Goal: Transaction & Acquisition: Purchase product/service

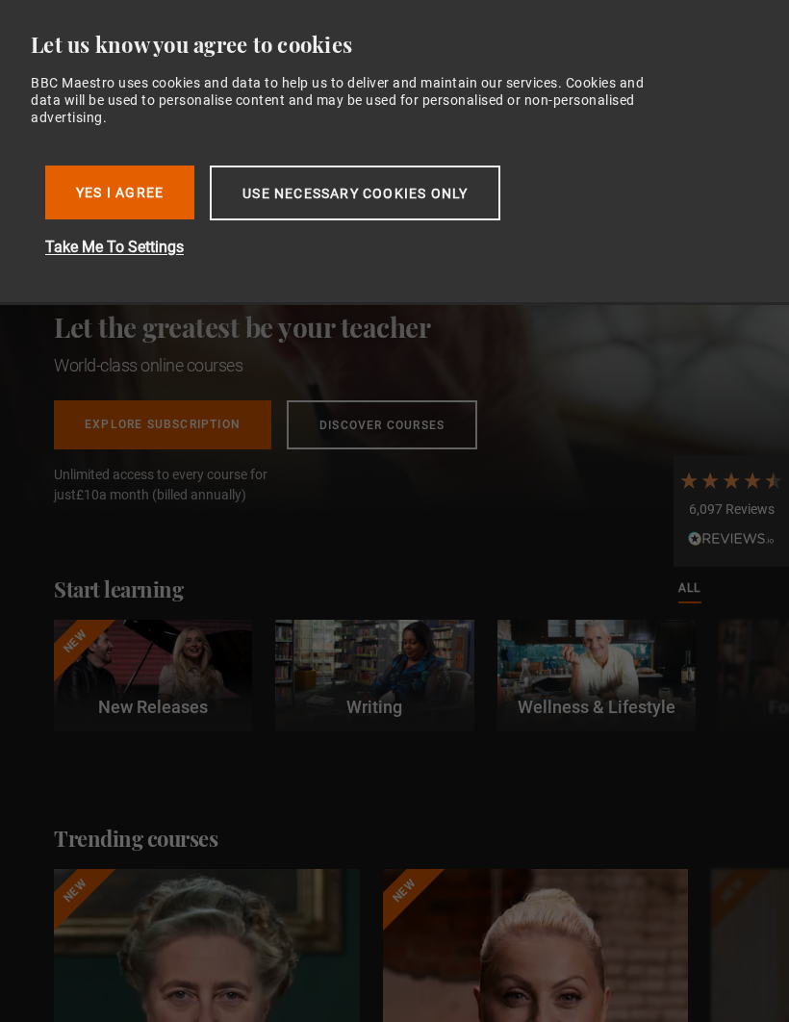
click at [145, 187] on button "Yes I Agree" at bounding box center [119, 193] width 149 height 54
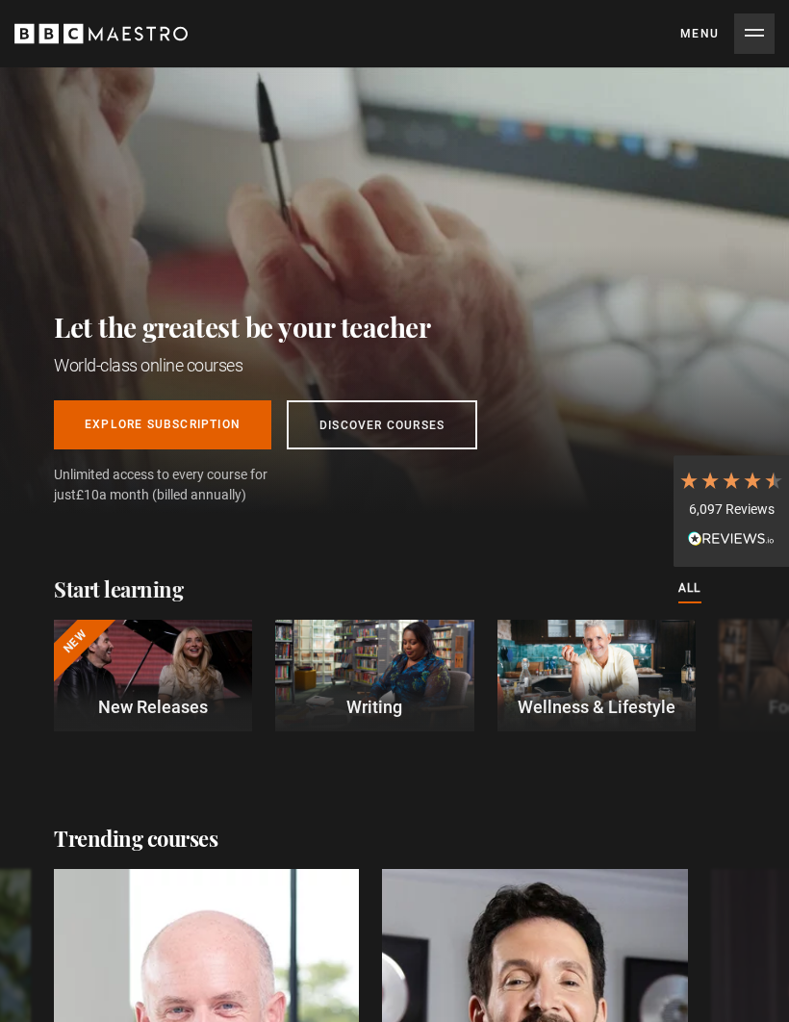
scroll to position [0, 2068]
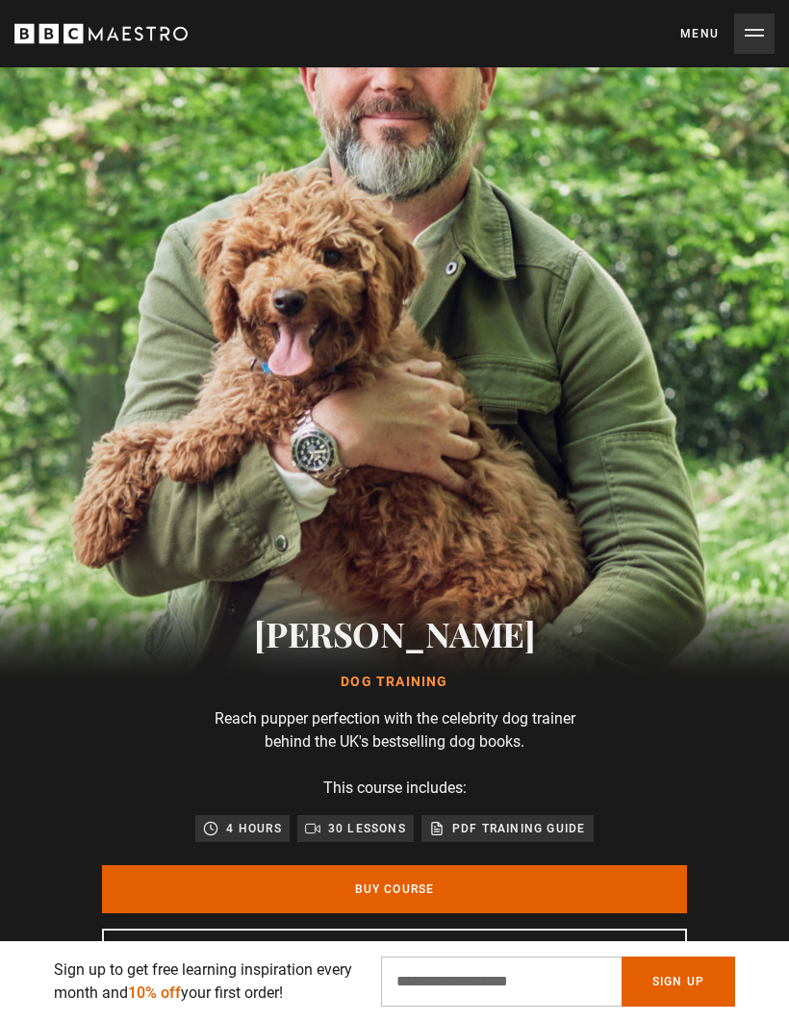
scroll to position [138, 0]
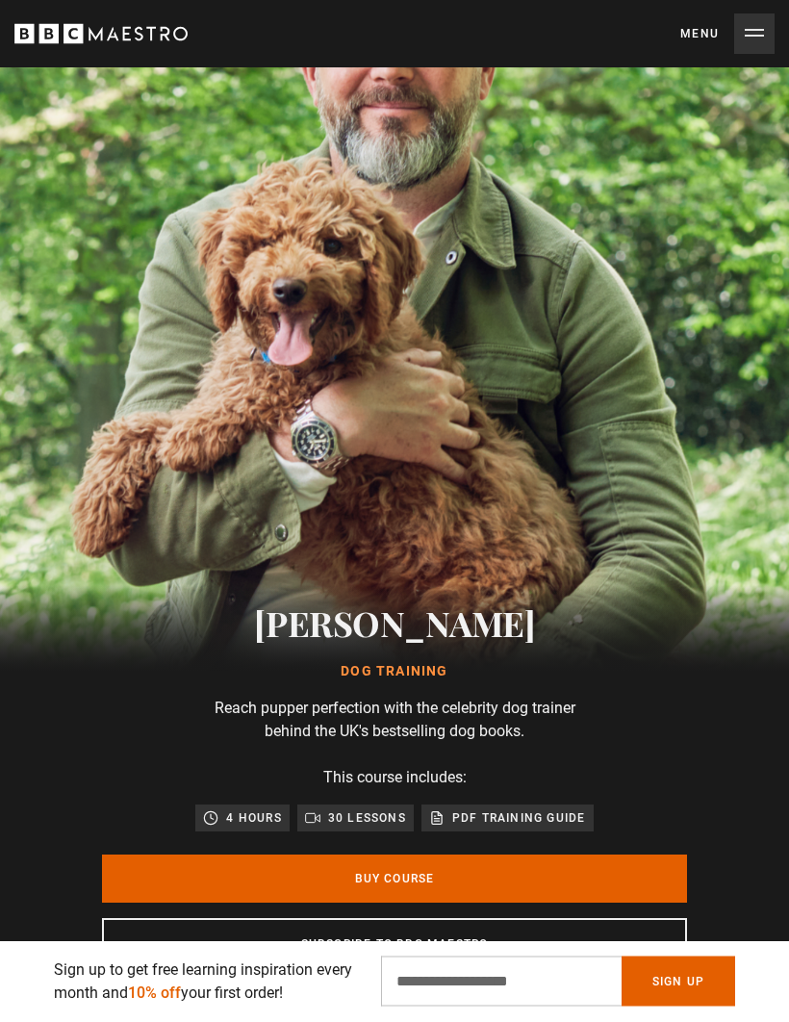
click at [468, 878] on link "Buy Course" at bounding box center [394, 880] width 585 height 48
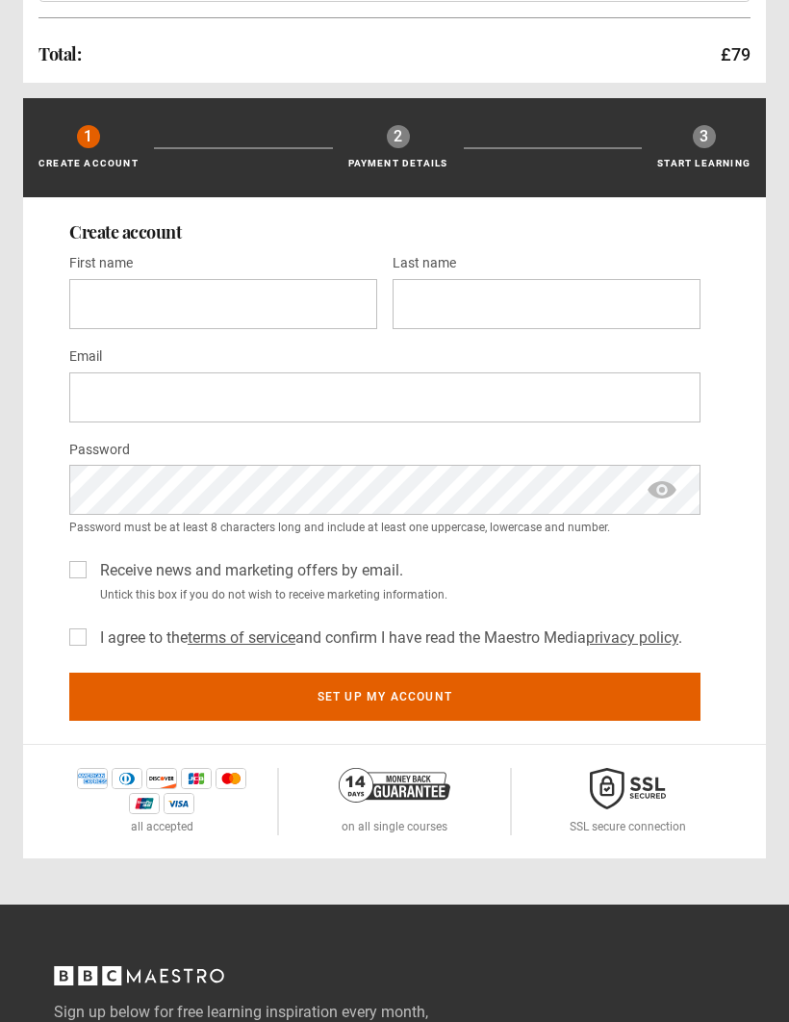
scroll to position [385, 0]
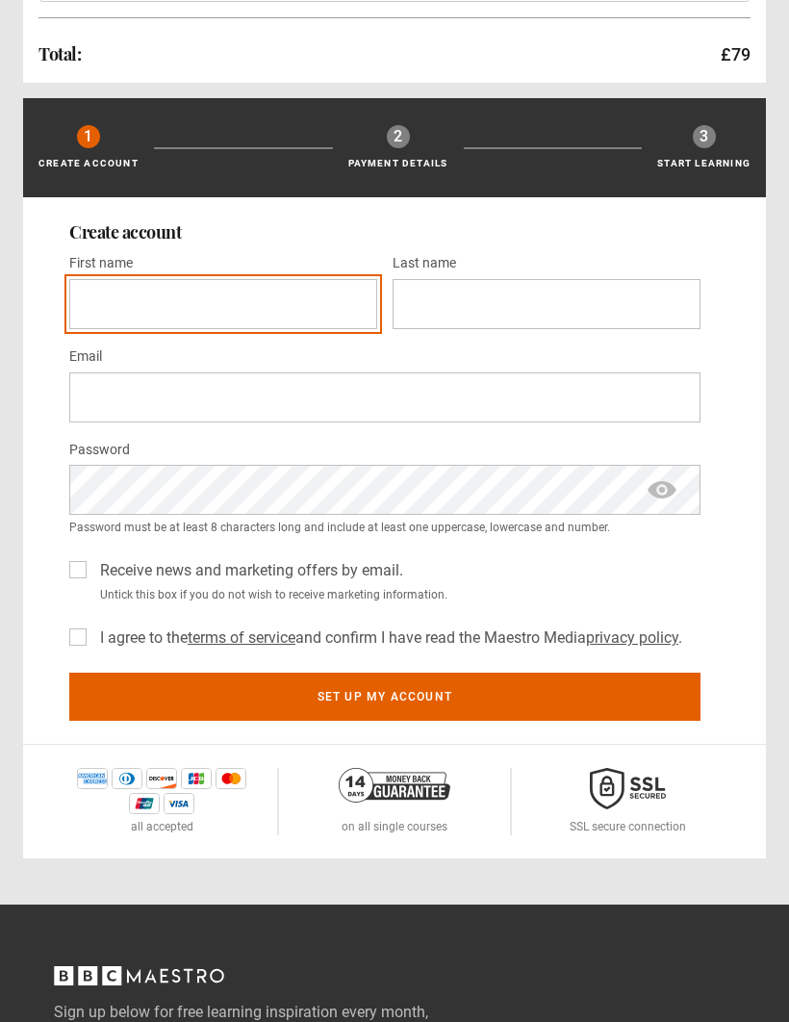
click at [258, 303] on input "First name *" at bounding box center [223, 304] width 308 height 50
type input "*******"
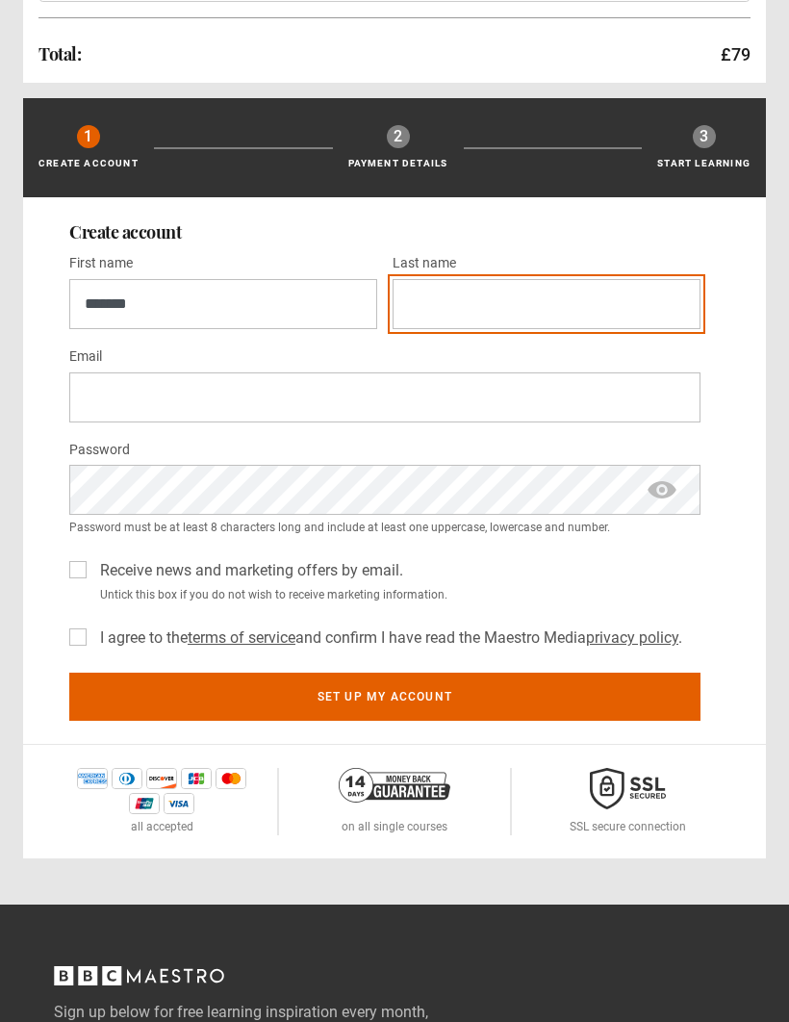
click at [520, 296] on input "Last name *" at bounding box center [547, 304] width 308 height 50
type input "******"
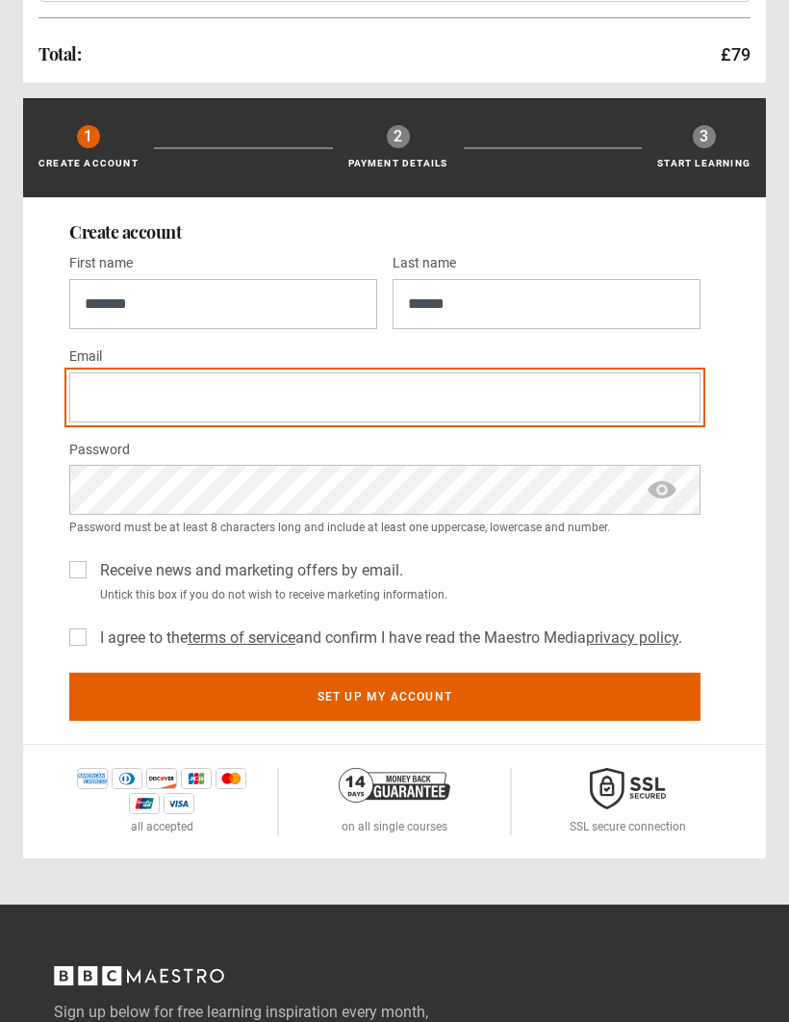
click at [128, 413] on input "Email *" at bounding box center [384, 398] width 631 height 50
type input "**********"
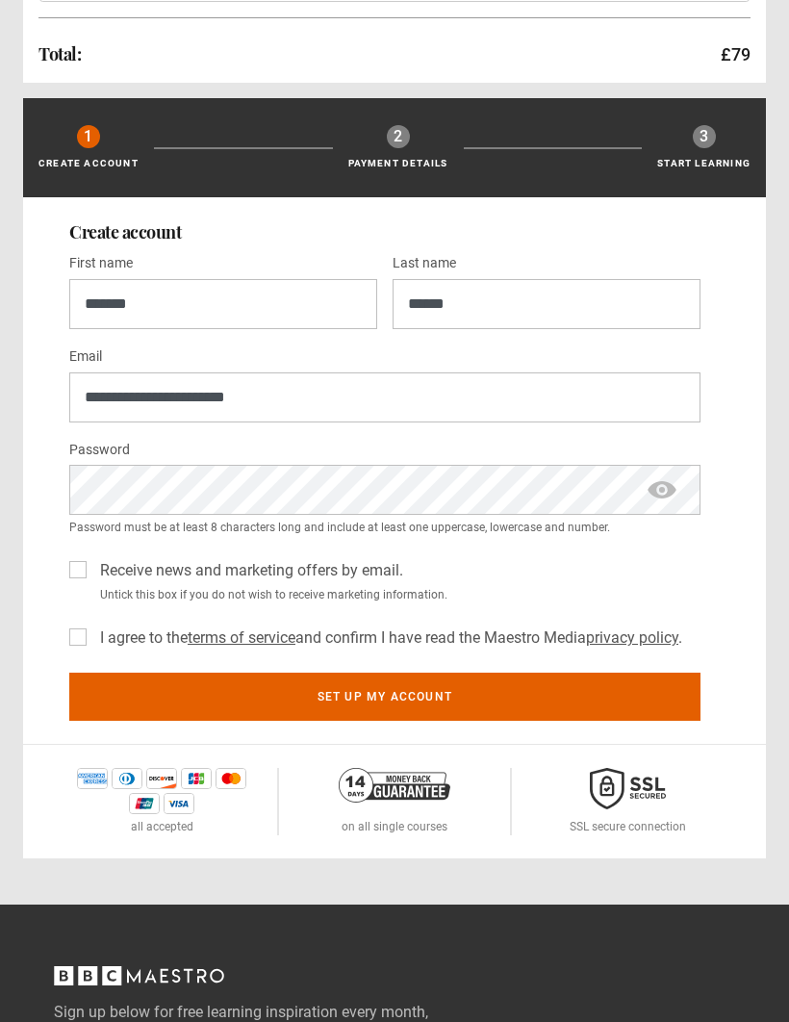
click at [92, 572] on label "Receive news and marketing offers by email." at bounding box center [247, 570] width 311 height 23
click at [92, 637] on label "I agree to the terms of service and confirm I have read the Maestro Media priva…" at bounding box center [387, 638] width 590 height 23
click at [564, 696] on button "Set up my account" at bounding box center [384, 697] width 631 height 48
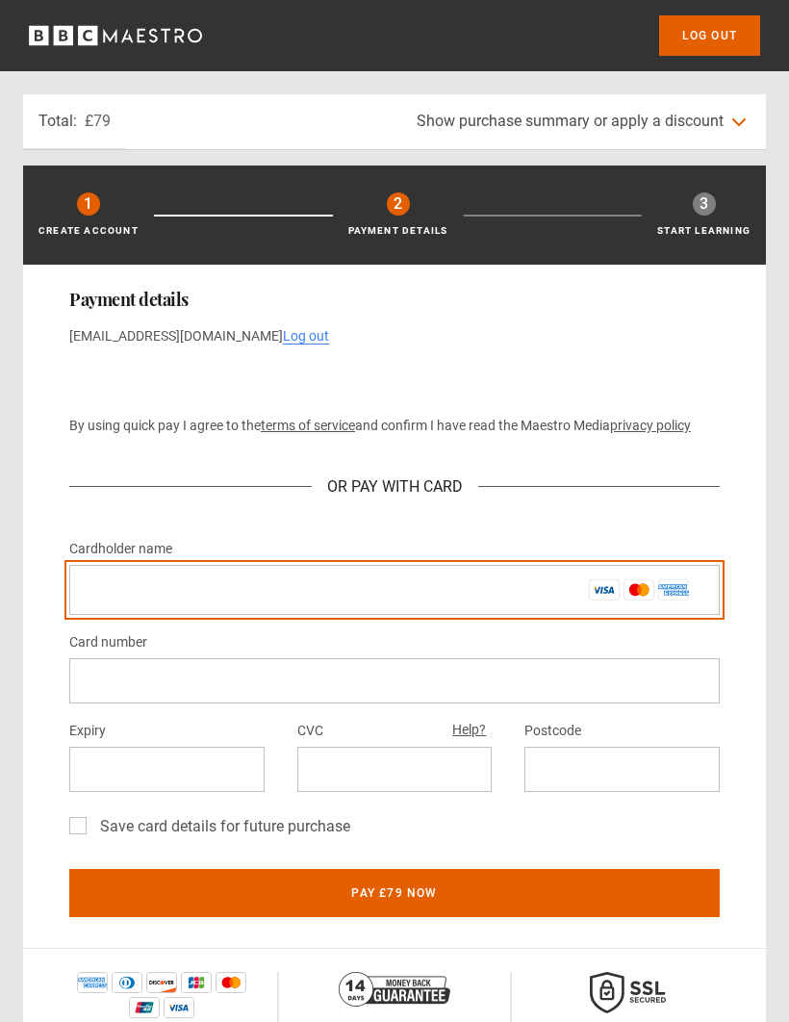
click at [296, 596] on input "Cardholder name *" at bounding box center [394, 590] width 651 height 50
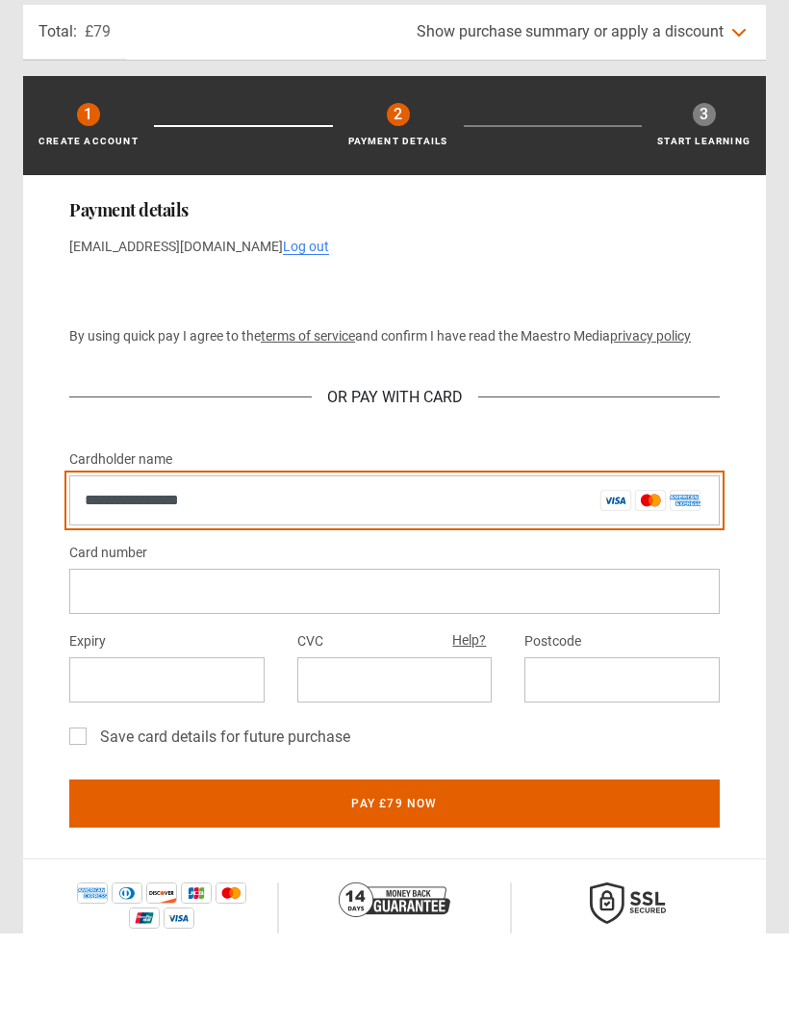
type input "**********"
click at [181, 565] on input "**********" at bounding box center [394, 590] width 651 height 50
click at [178, 565] on input "**********" at bounding box center [394, 590] width 651 height 50
click at [193, 565] on input "**********" at bounding box center [394, 590] width 651 height 50
click at [200, 565] on input "**********" at bounding box center [394, 590] width 651 height 50
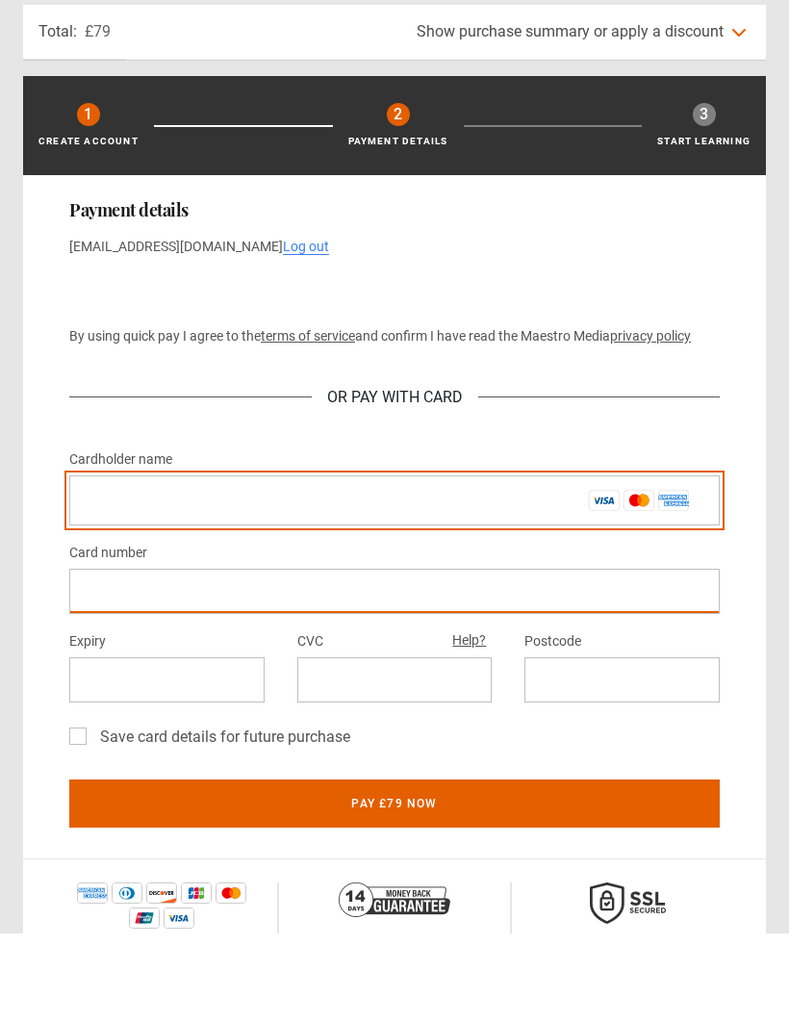
click at [212, 565] on input "Cardholder name *" at bounding box center [394, 590] width 651 height 50
type input "********"
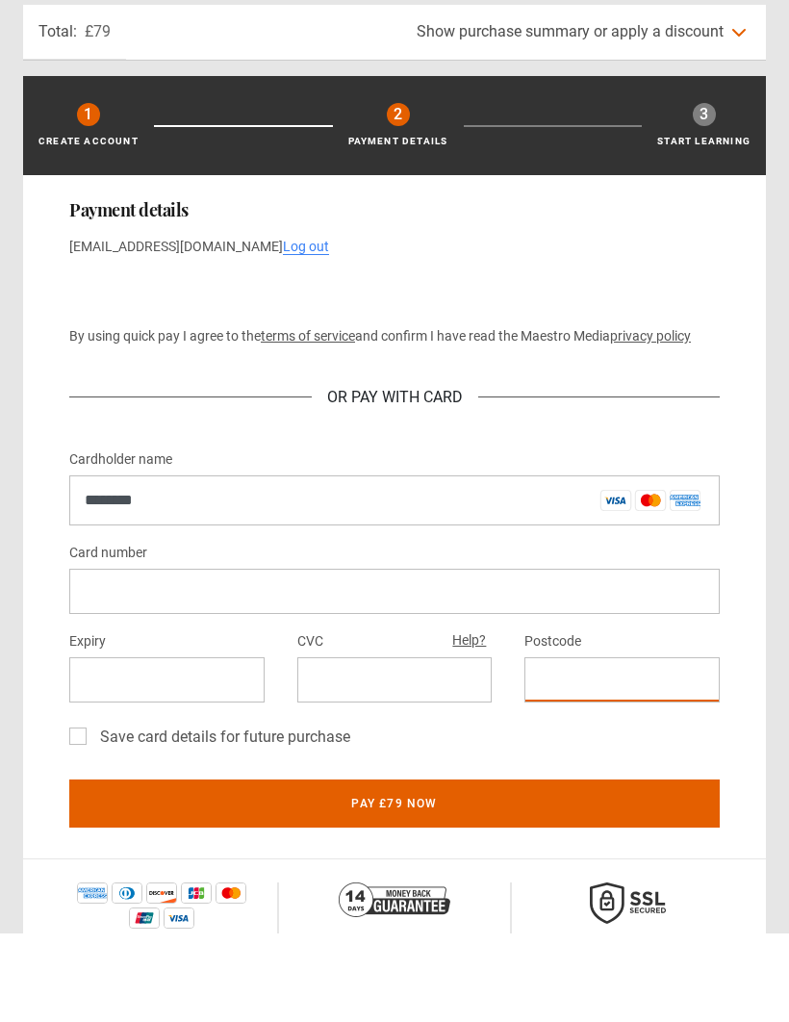
click at [611, 747] on div at bounding box center [622, 769] width 195 height 45
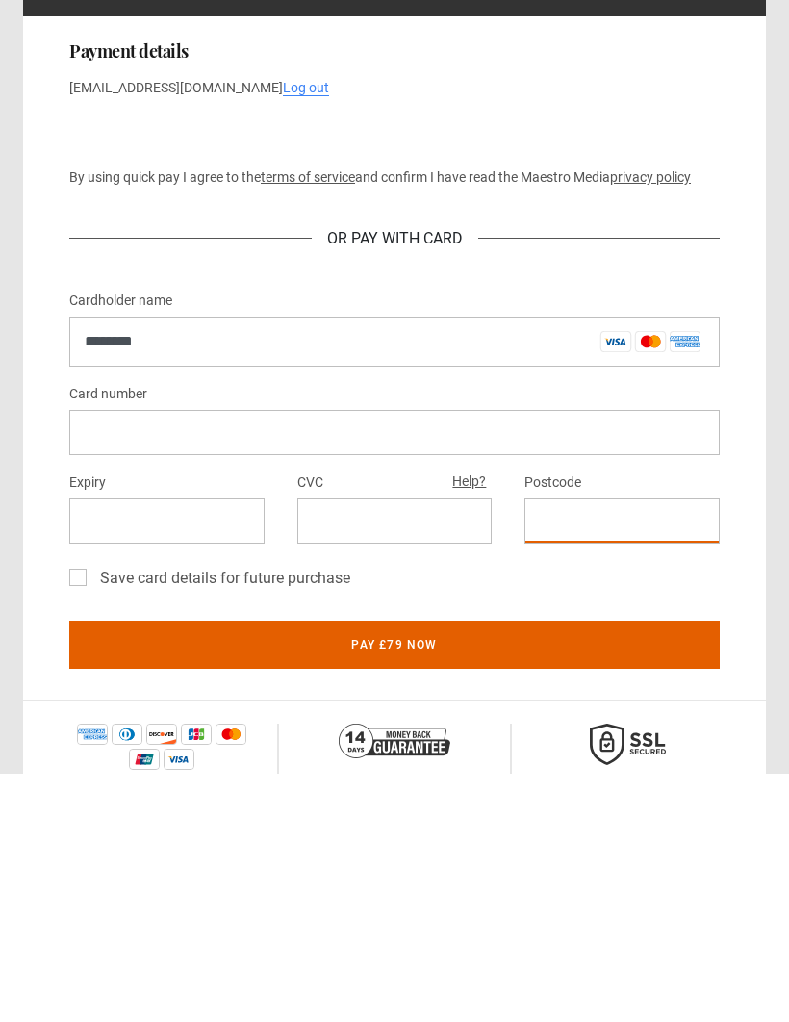
click at [420, 869] on button "Pay £79 now" at bounding box center [394, 893] width 651 height 48
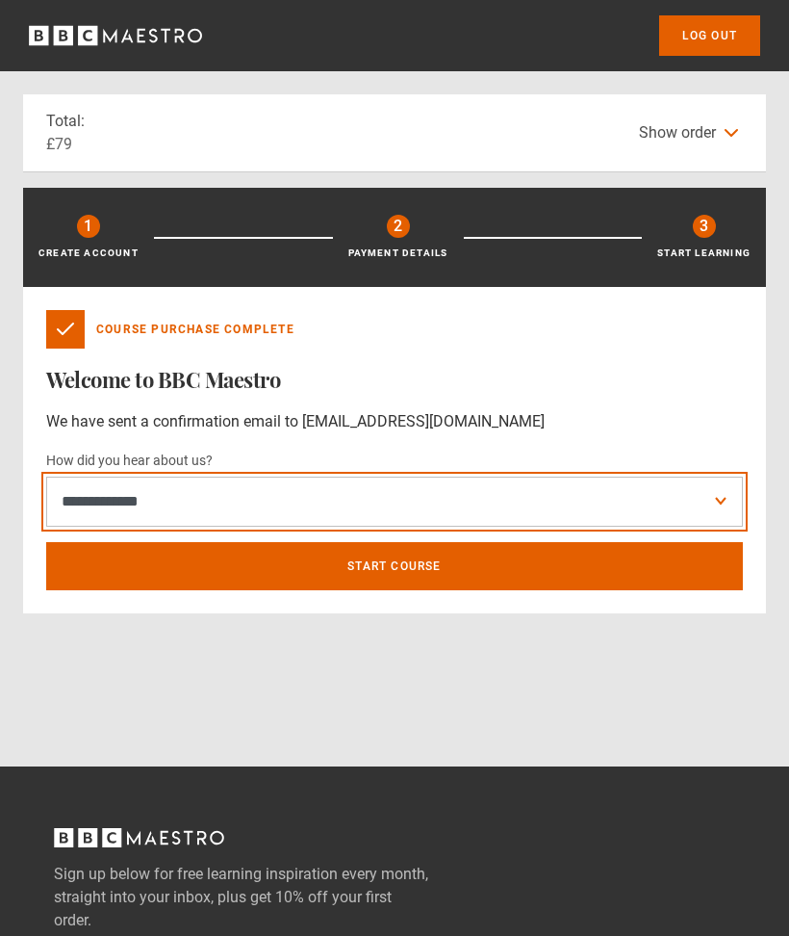
click at [684, 494] on select "**********" at bounding box center [394, 501] width 697 height 50
select select "******"
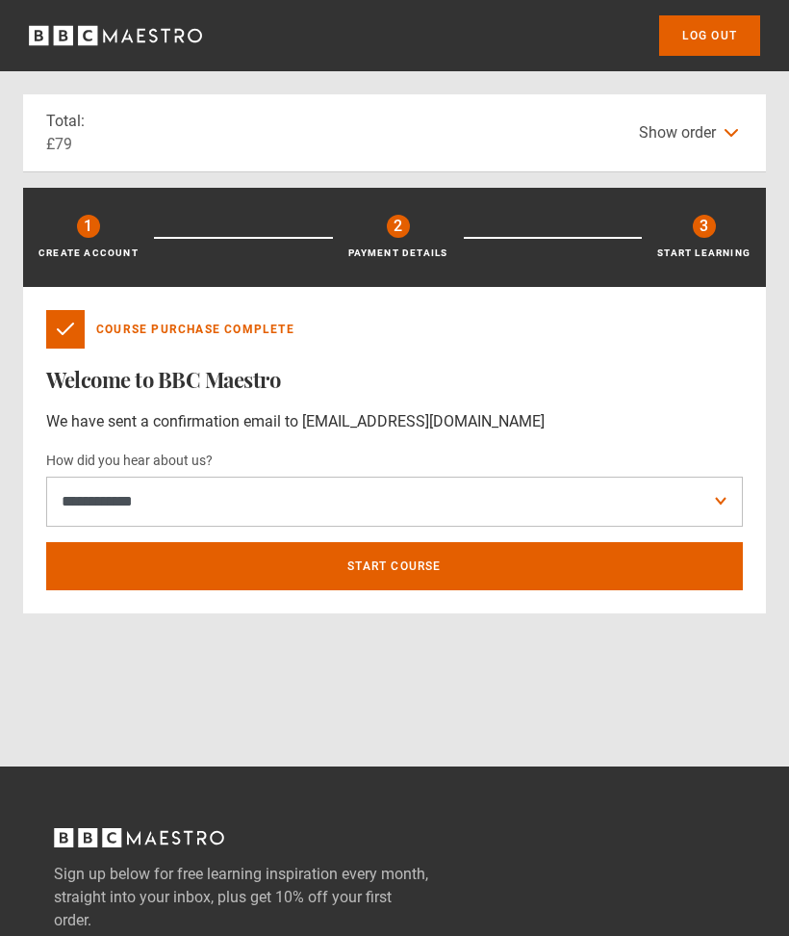
click at [460, 580] on link "Start course" at bounding box center [394, 566] width 697 height 48
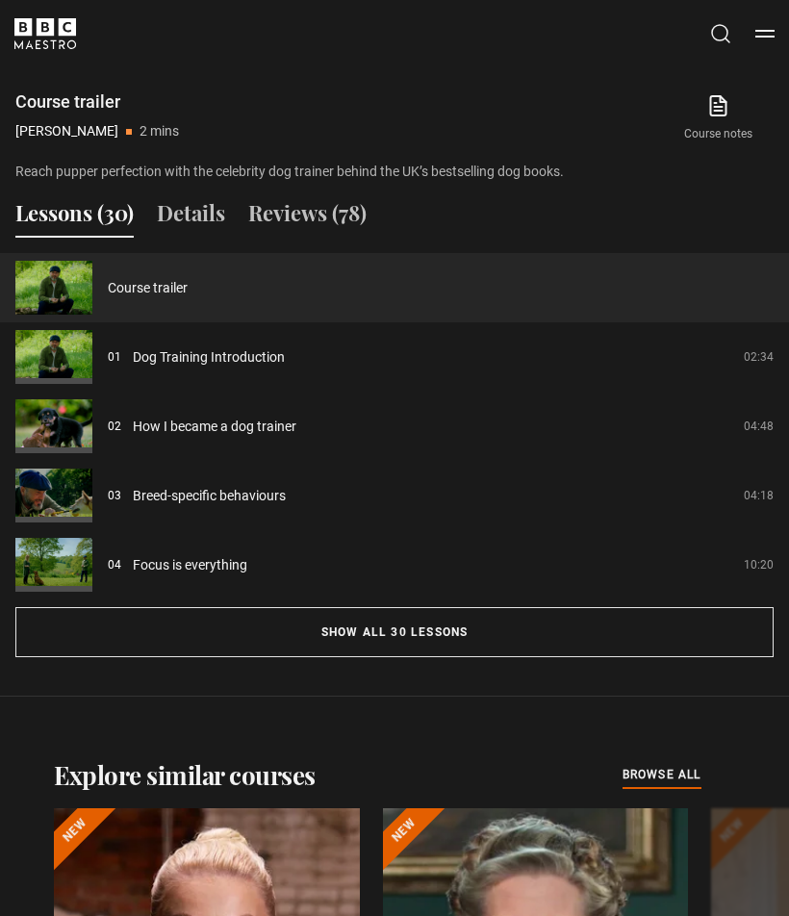
scroll to position [1689, 0]
click at [422, 637] on button "Show all 30 lessons" at bounding box center [394, 632] width 759 height 50
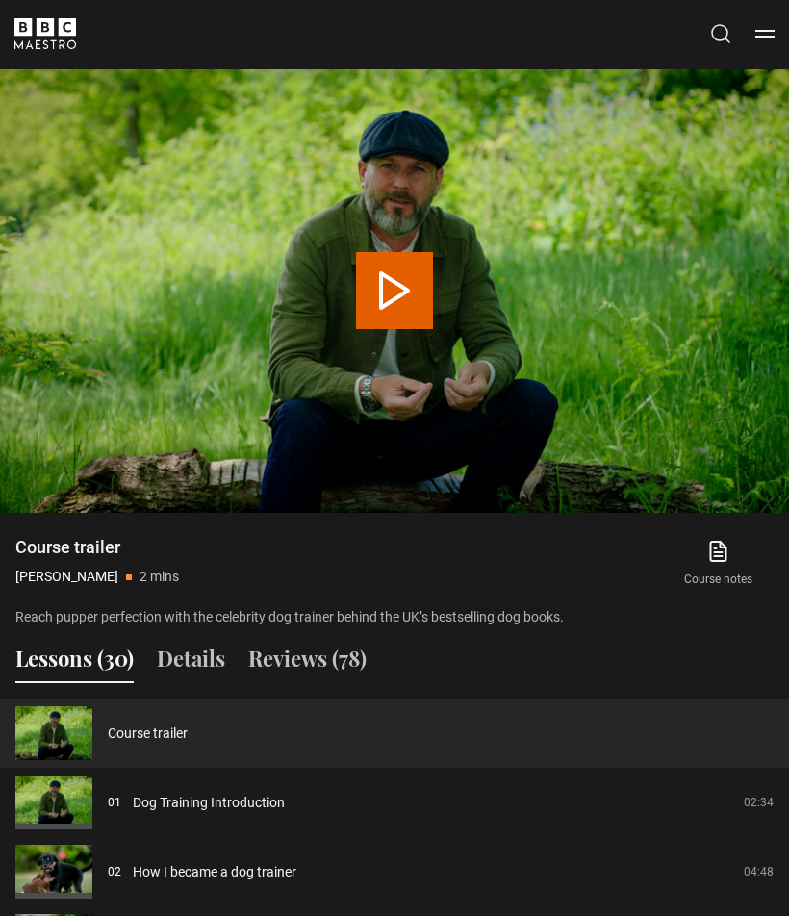
scroll to position [1243, 0]
click at [184, 666] on button "Details" at bounding box center [191, 664] width 68 height 40
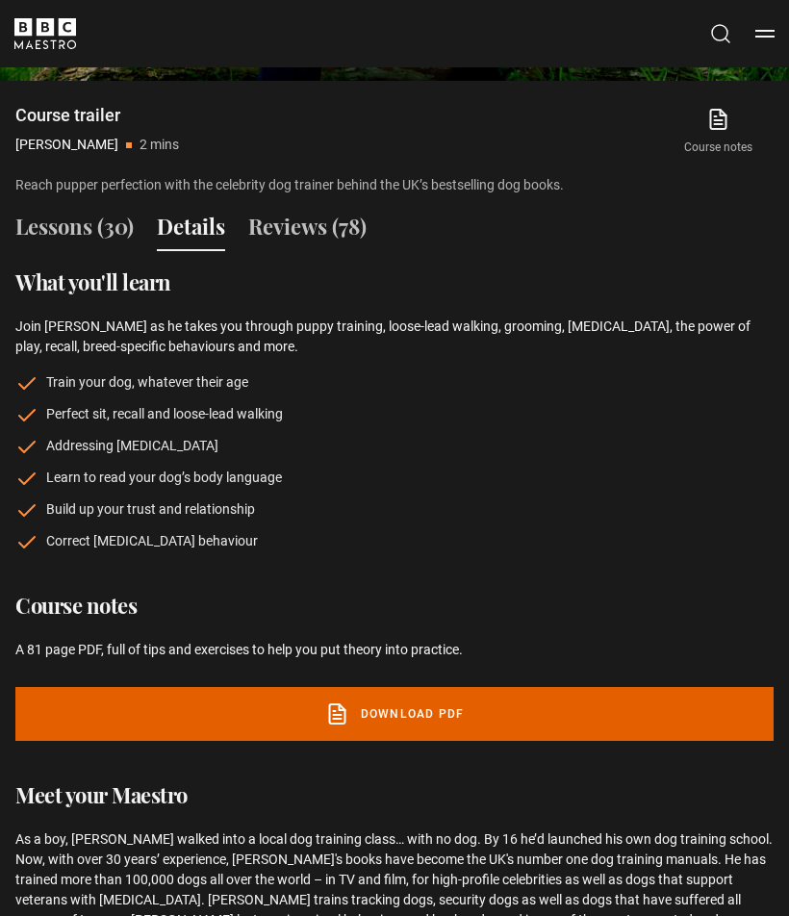
scroll to position [1676, 0]
click at [286, 719] on link "Download PDF" at bounding box center [394, 714] width 759 height 54
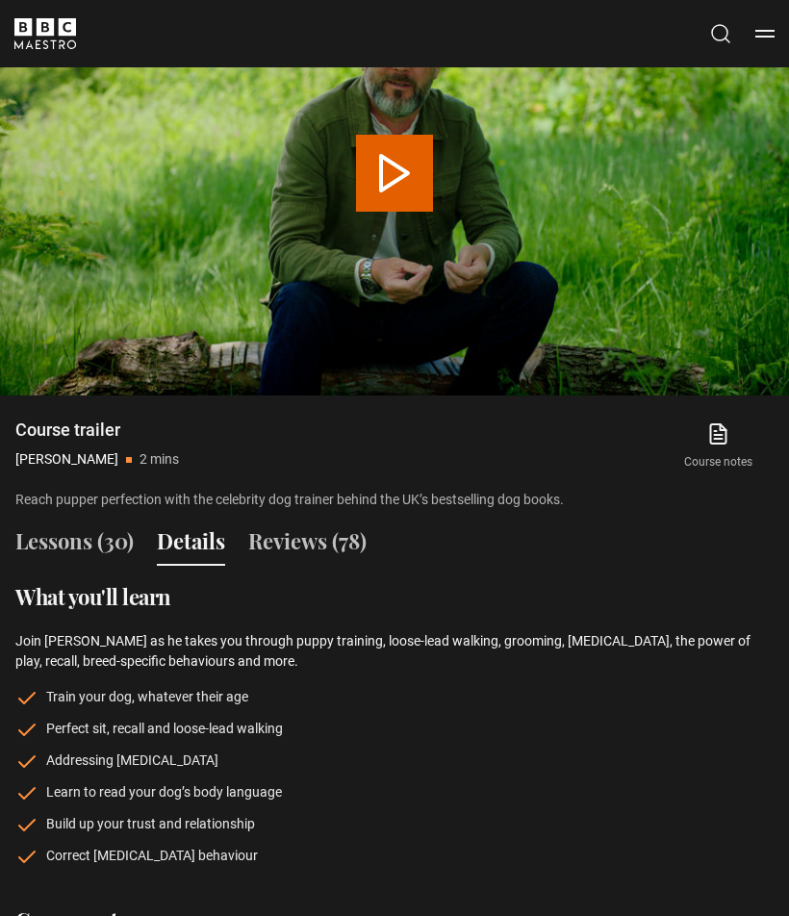
scroll to position [1328, 0]
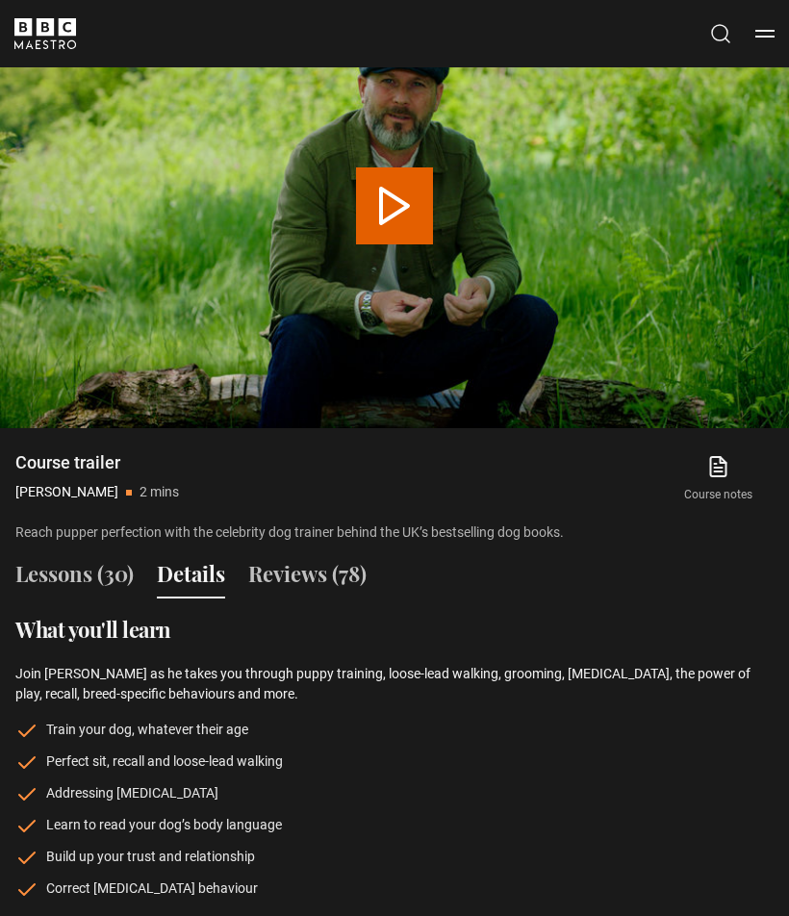
click at [104, 585] on button "Lessons (30)" at bounding box center [74, 578] width 118 height 40
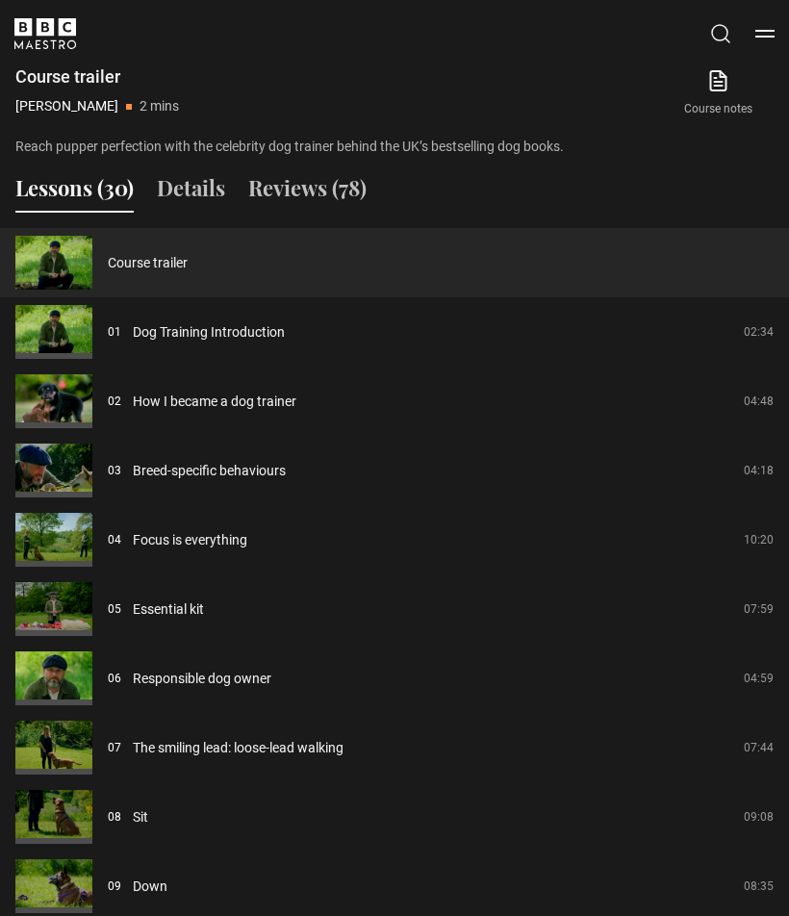
scroll to position [1713, 0]
click at [188, 258] on link "Course trailer" at bounding box center [148, 264] width 80 height 20
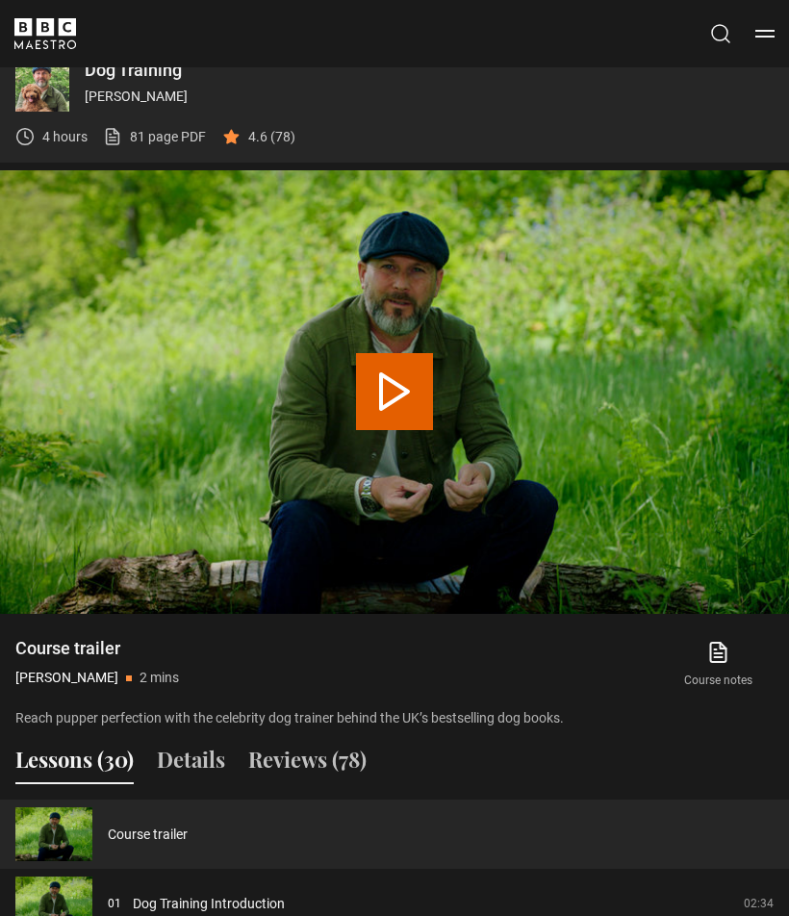
scroll to position [1143, 0]
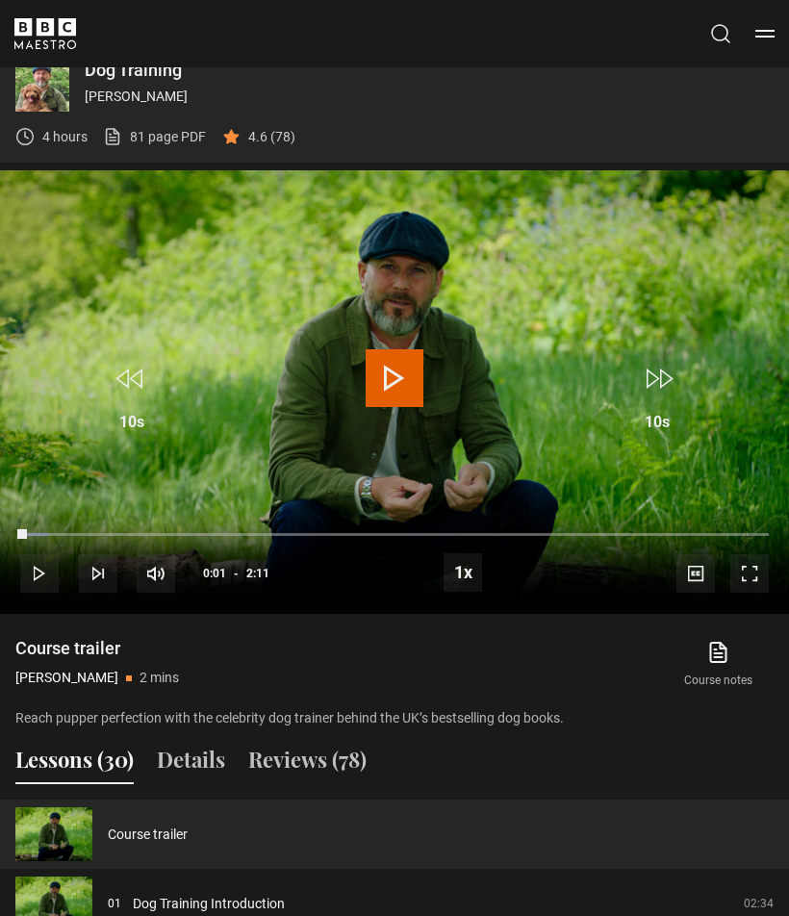
click at [348, 757] on button "Reviews (78)" at bounding box center [307, 764] width 118 height 40
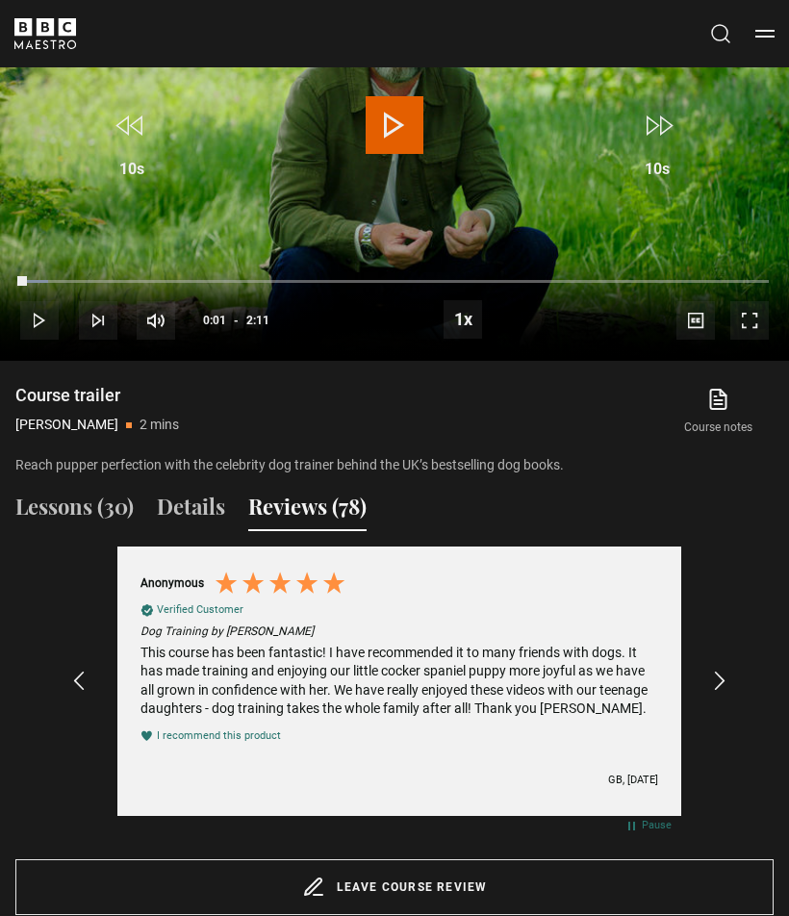
scroll to position [1393, 0]
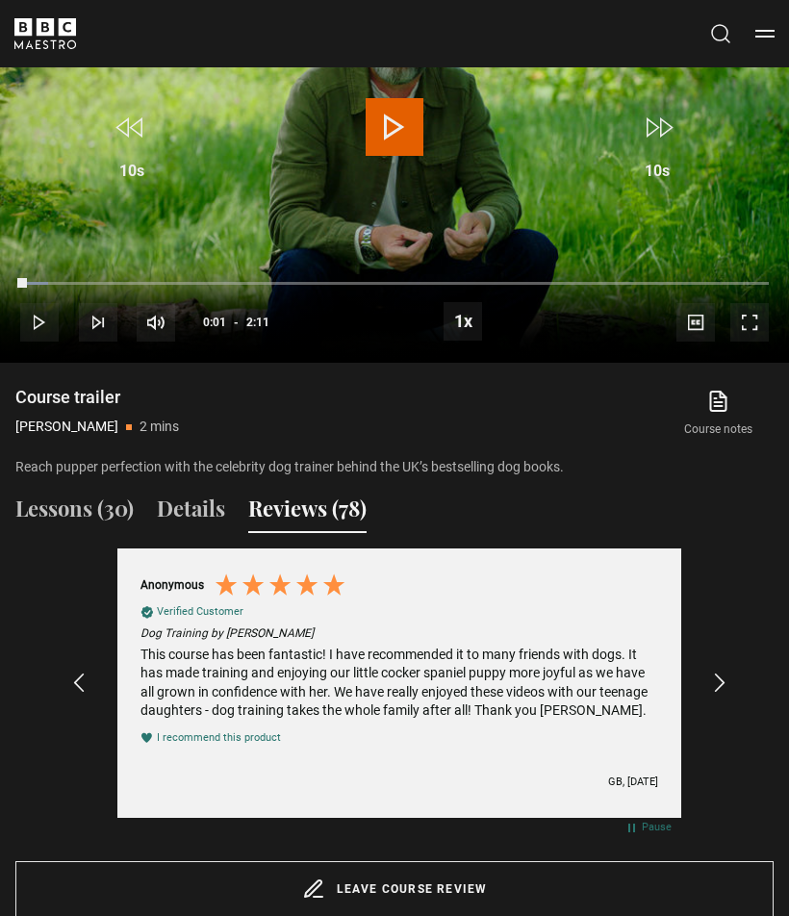
click at [87, 516] on button "Lessons (30)" at bounding box center [74, 514] width 118 height 40
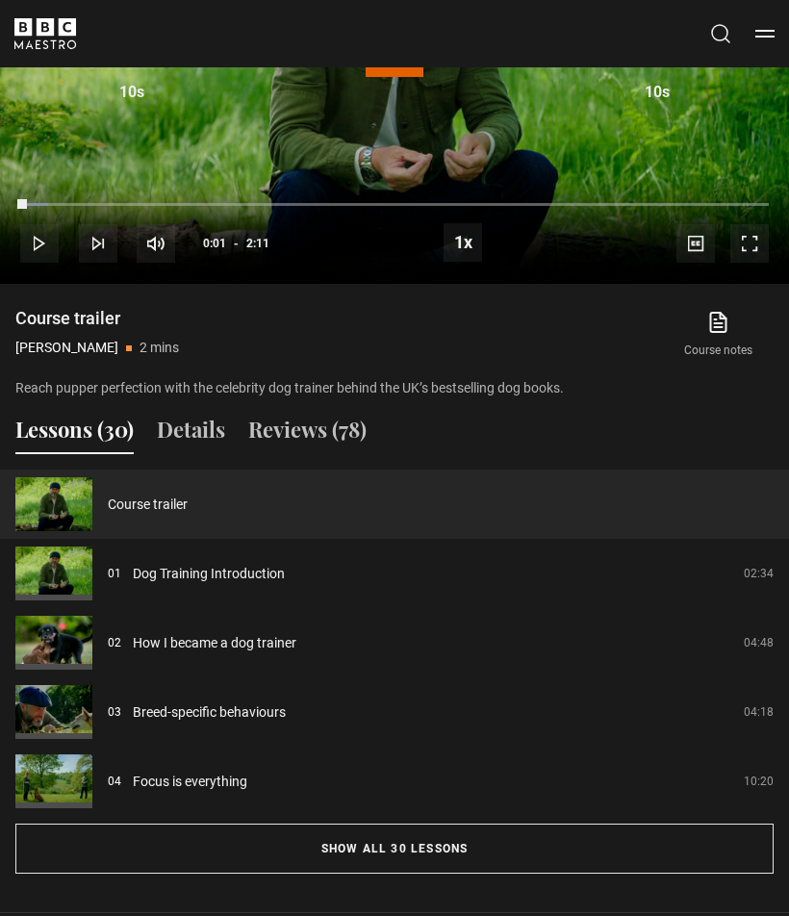
scroll to position [1473, 0]
click at [262, 566] on link "Dog Training Introduction" at bounding box center [209, 574] width 152 height 20
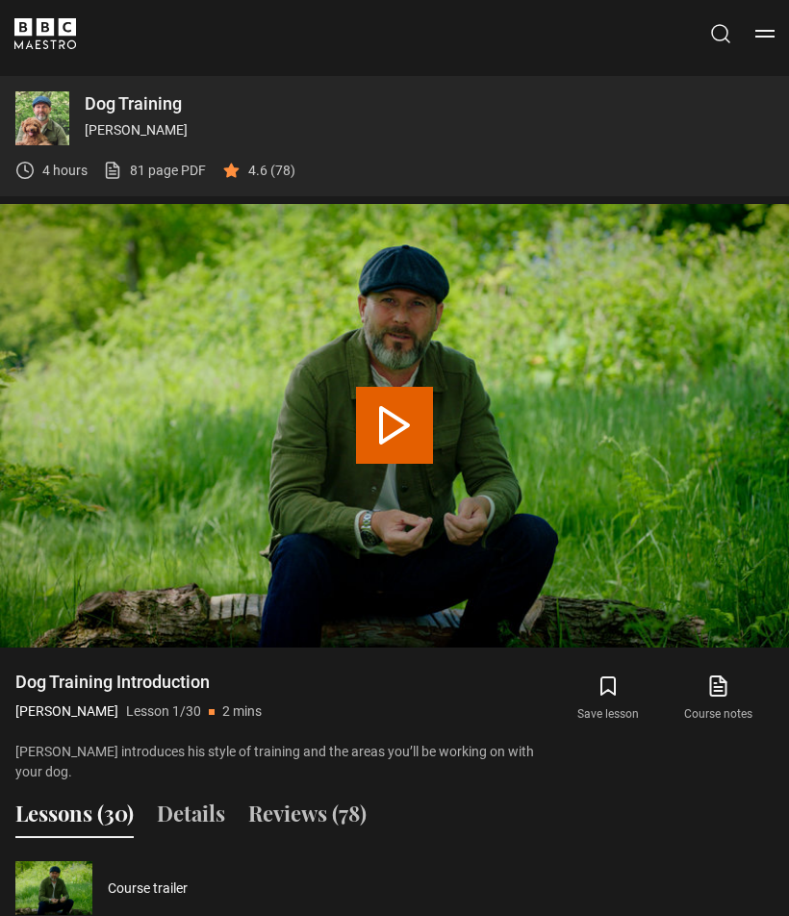
click at [762, 36] on button "Menu" at bounding box center [765, 33] width 19 height 19
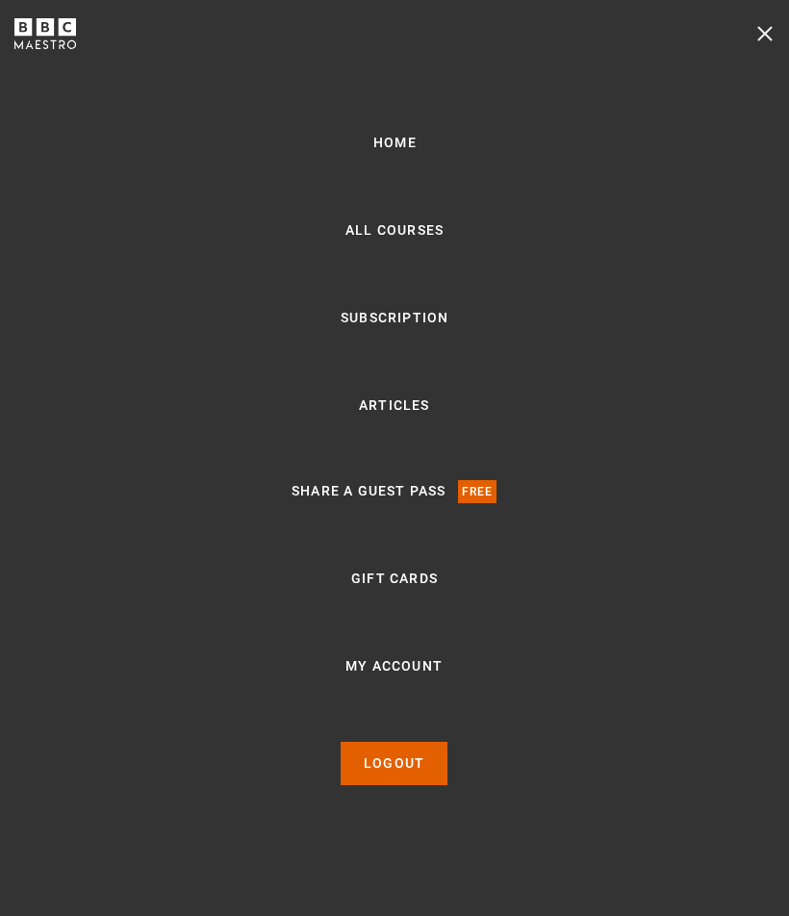
click at [768, 33] on button "Menu" at bounding box center [765, 33] width 19 height 19
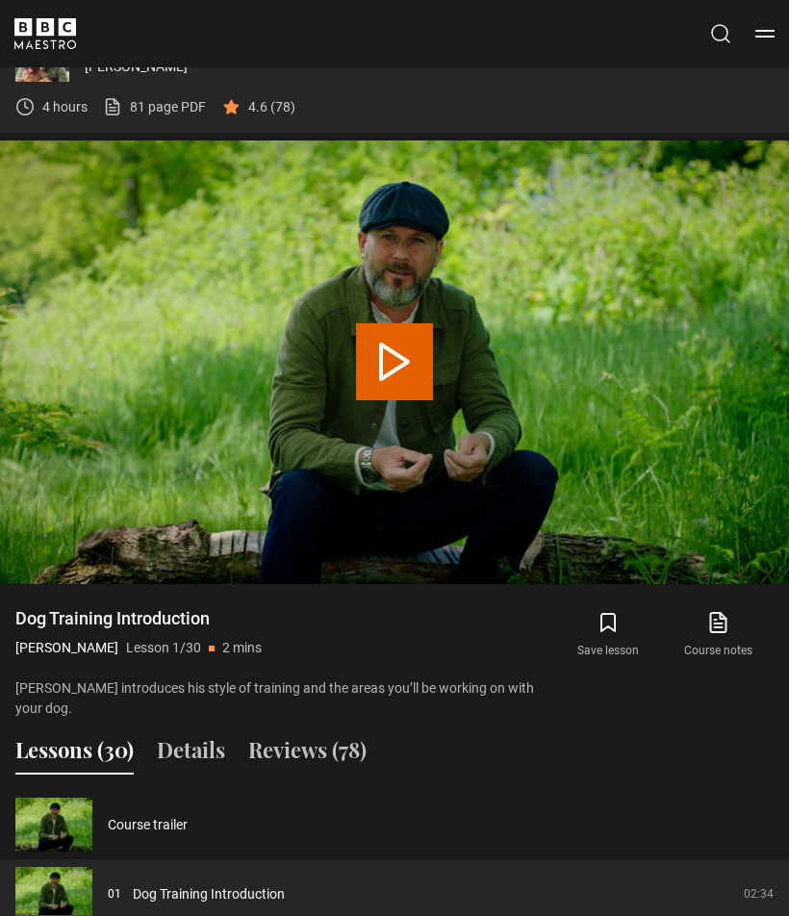
scroll to position [1171, 0]
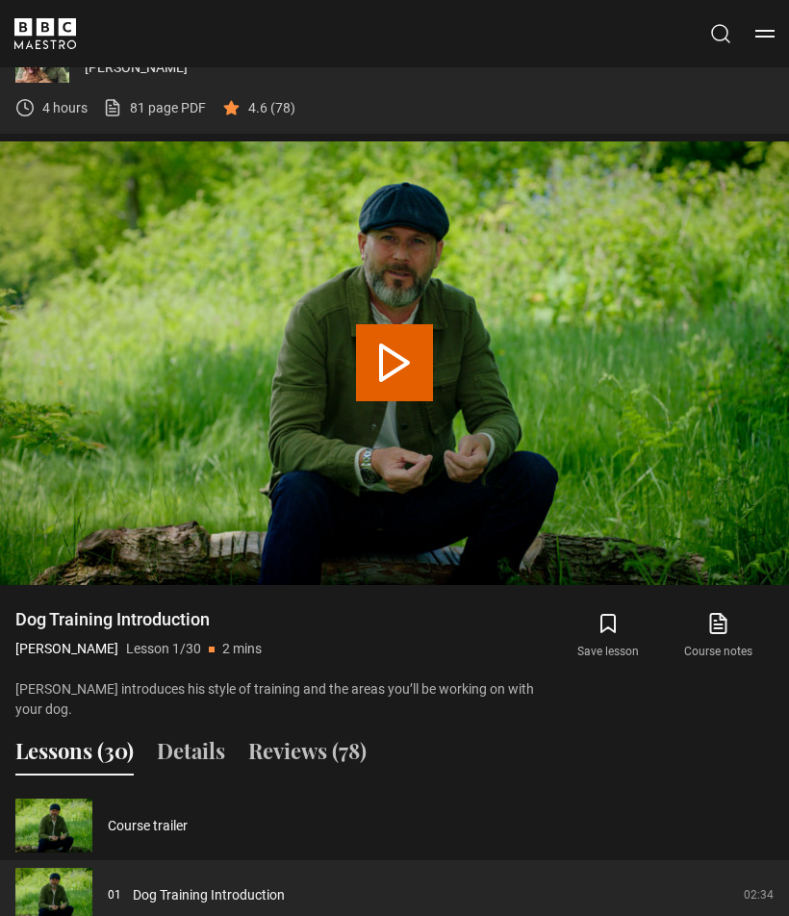
click at [190, 735] on button "Details" at bounding box center [191, 755] width 68 height 40
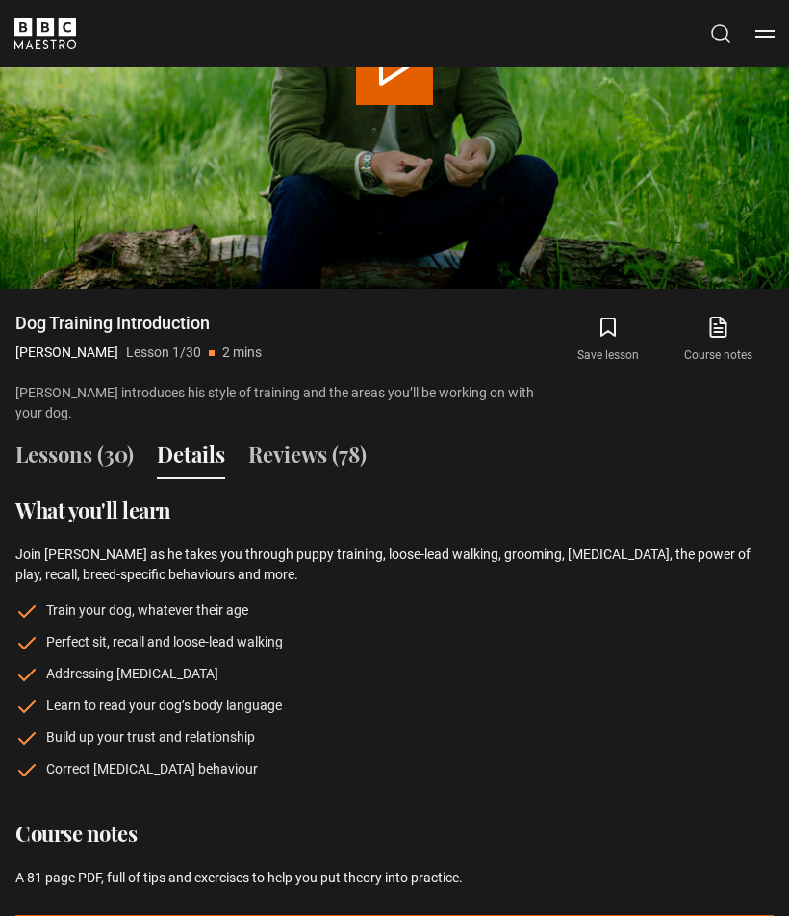
scroll to position [1466, 0]
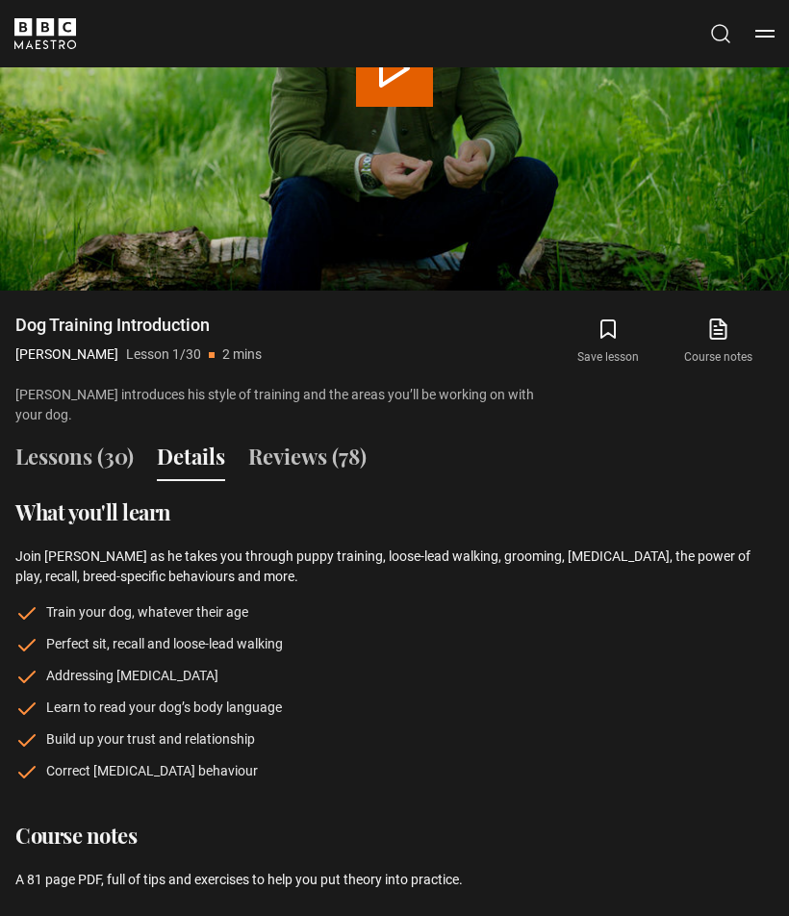
click at [310, 414] on div "Dog Training [PERSON_NAME] 4 hours 81 page PDF (opens in new tab) 4.6 (78) Vide…" at bounding box center [394, 450] width 759 height 1462
click at [316, 441] on button "Reviews (78)" at bounding box center [307, 461] width 118 height 40
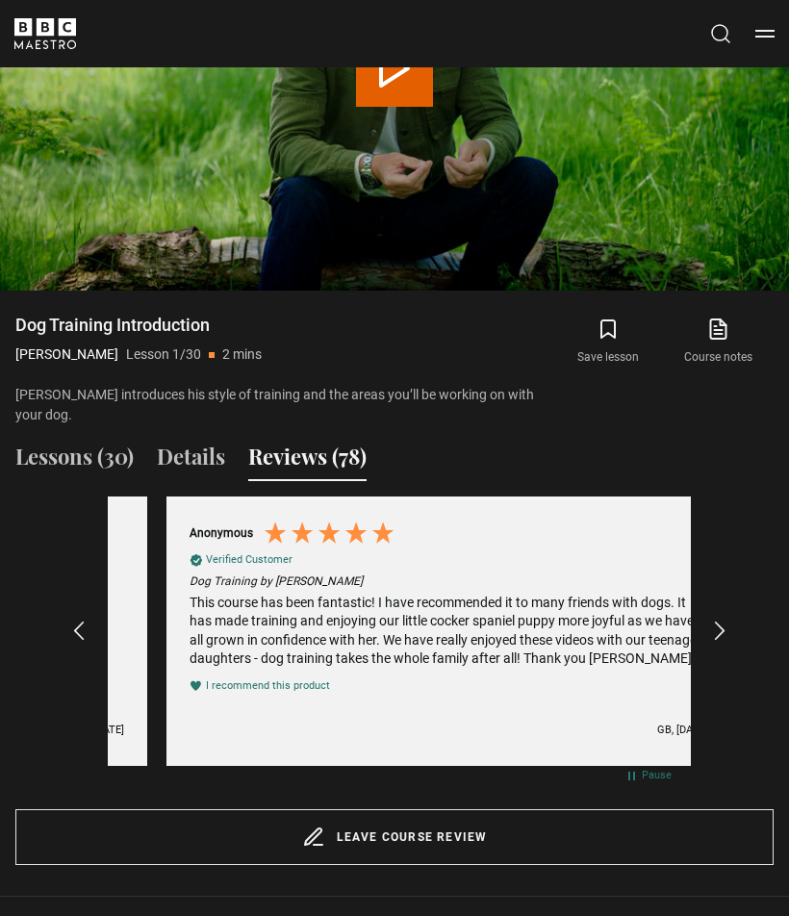
scroll to position [0, 583]
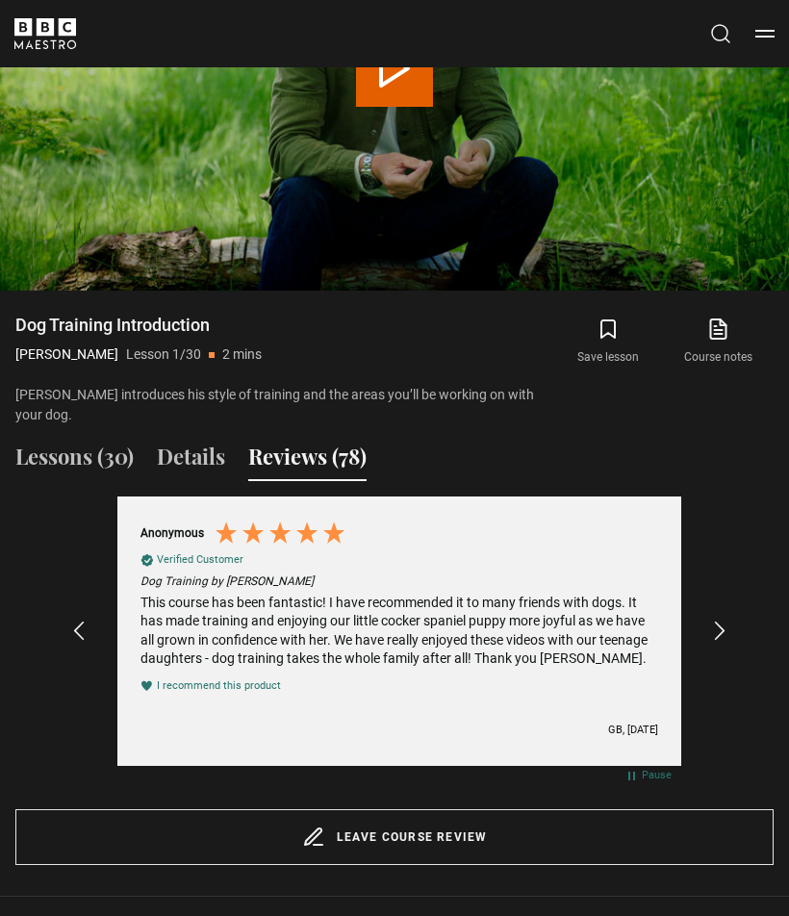
click at [69, 441] on button "Lessons (30)" at bounding box center [74, 461] width 118 height 40
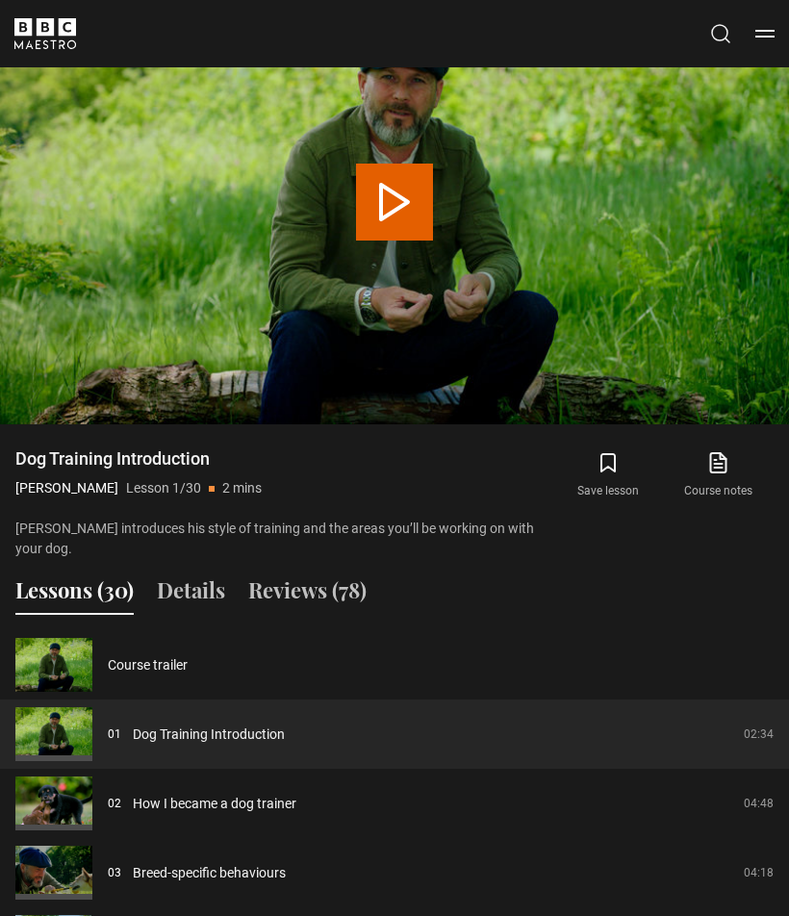
scroll to position [1336, 0]
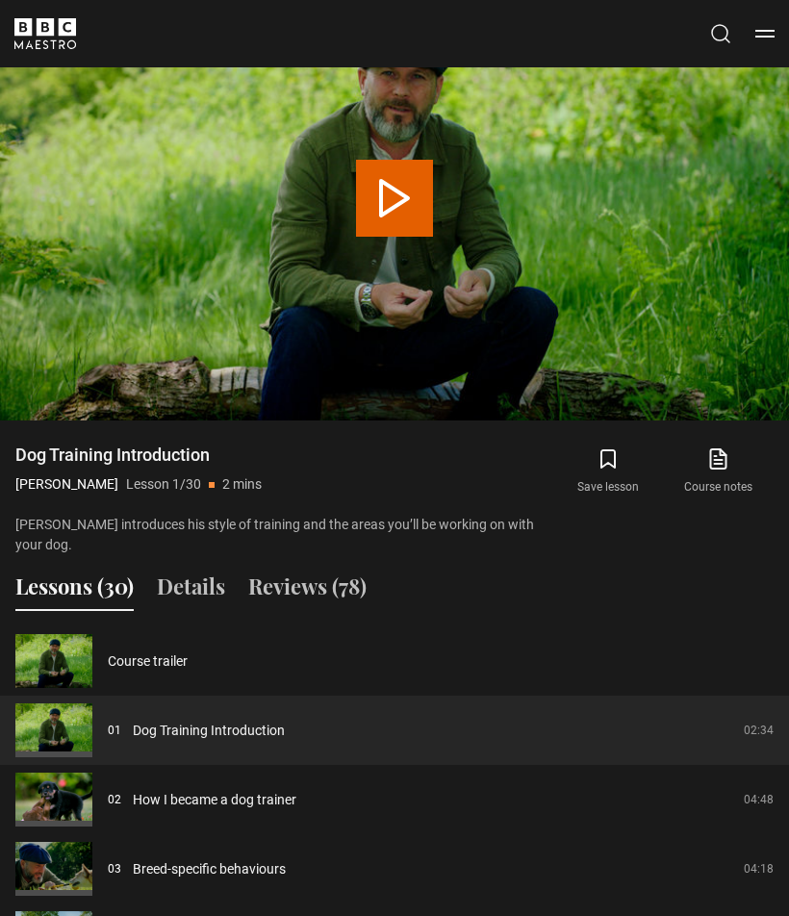
click at [285, 721] on link "Dog Training Introduction" at bounding box center [209, 731] width 152 height 20
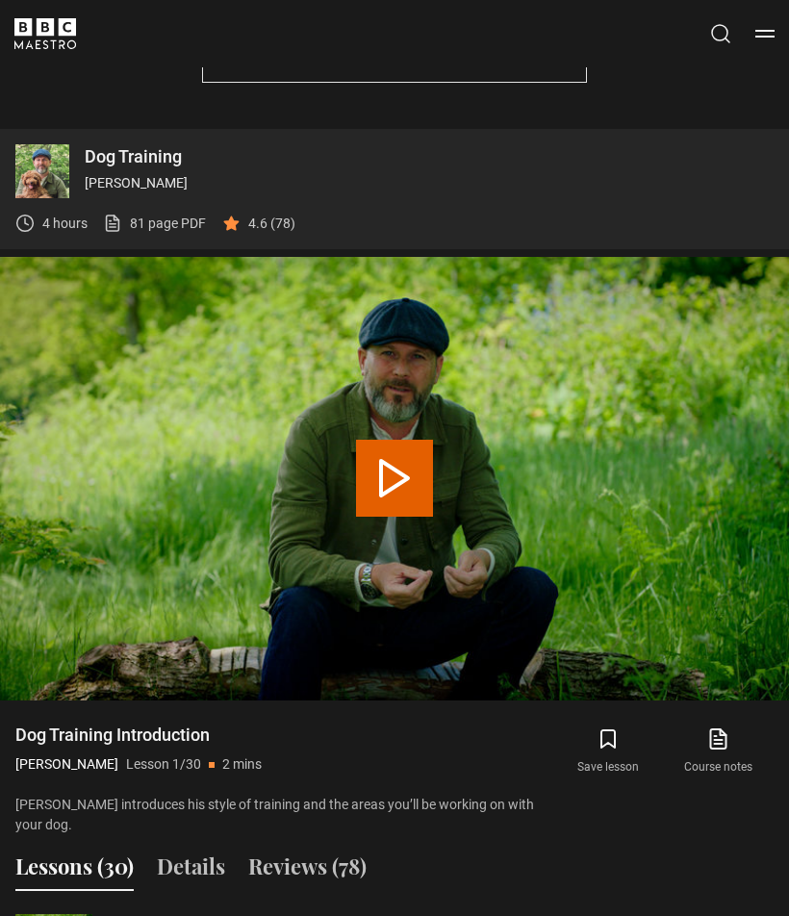
scroll to position [1055, 0]
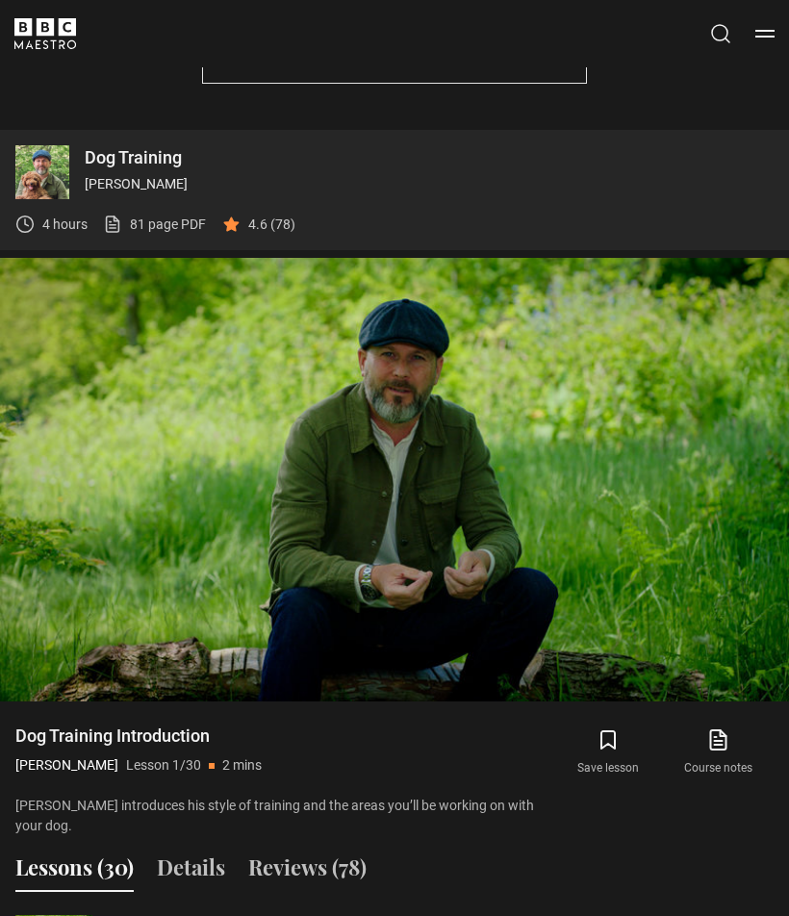
click at [744, 656] on span "Video Player" at bounding box center [750, 661] width 39 height 39
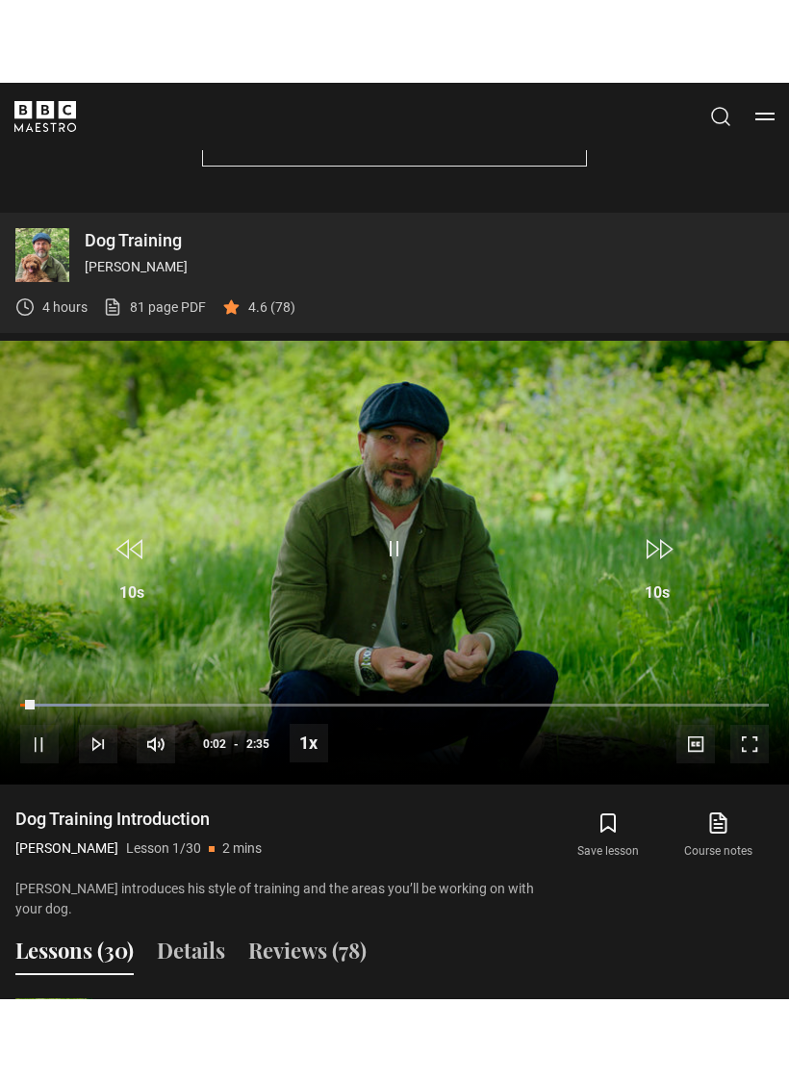
scroll to position [23, 0]
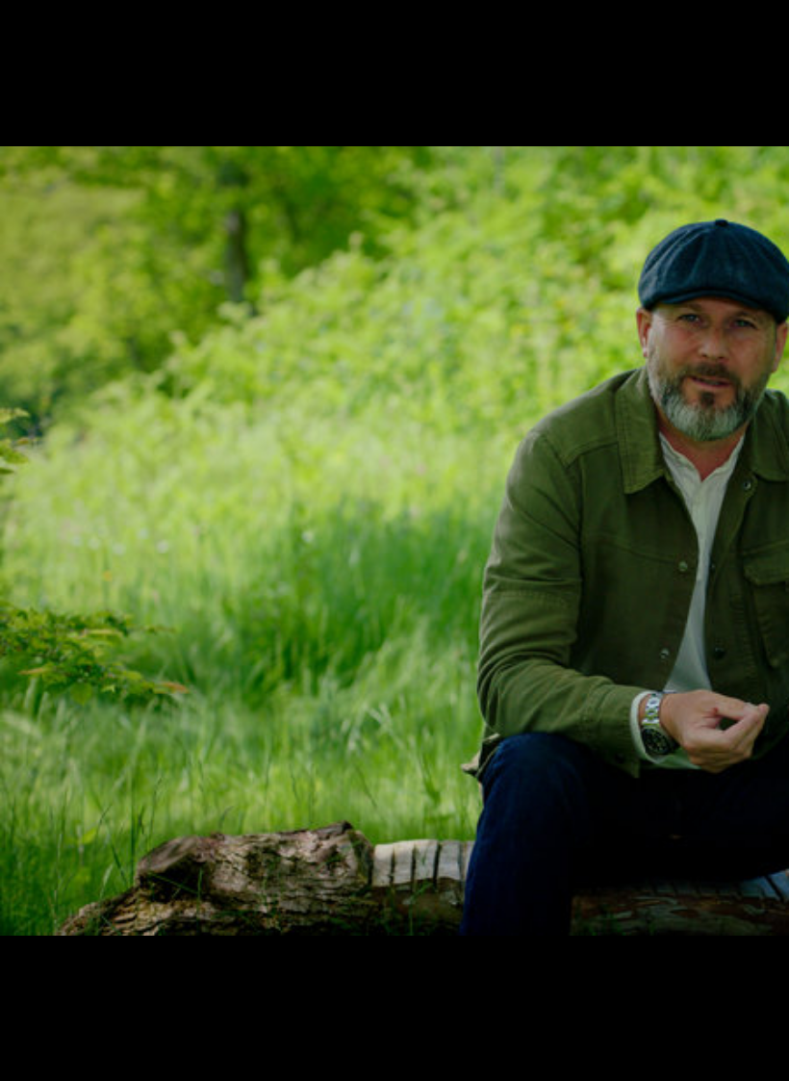
click at [632, 960] on video-js "Video Player is loading. Play Lesson Dog Training Introduction 10s Skip Back 10…" at bounding box center [394, 540] width 789 height 1081
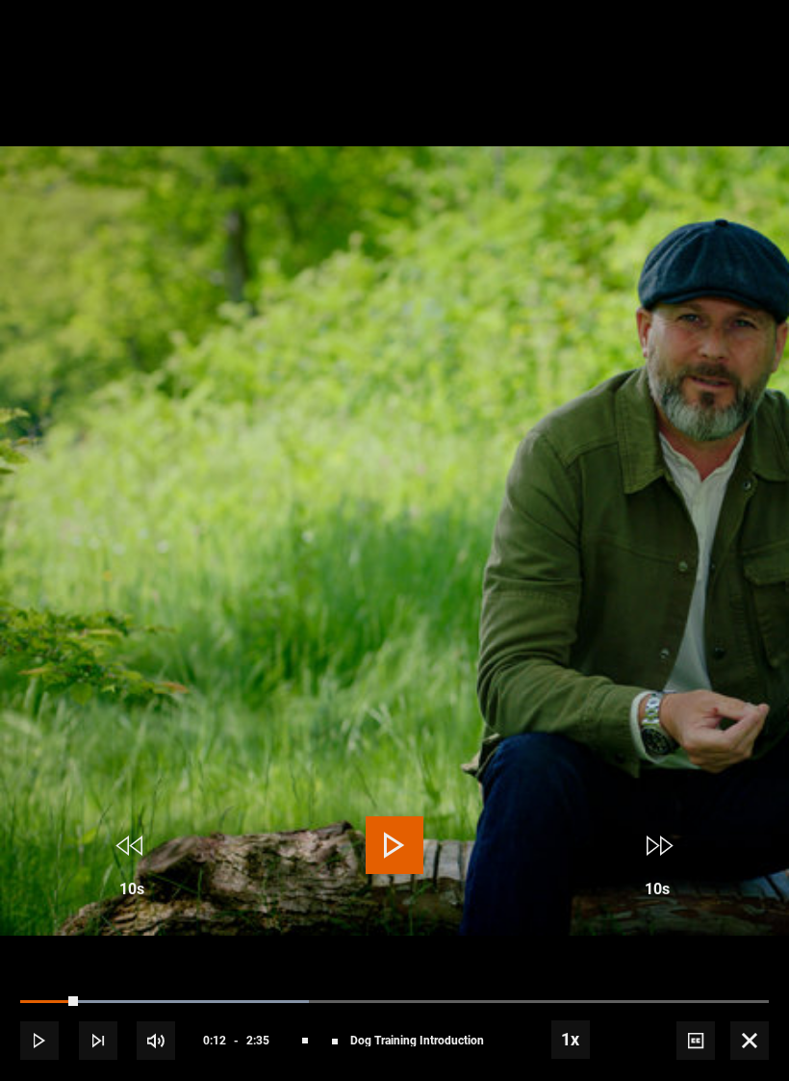
click at [342, 1021] on div "10s Skip Back 10 seconds Play 10s Skip Forward 10 seconds Loaded : 38.60% Play …" at bounding box center [394, 1027] width 789 height 107
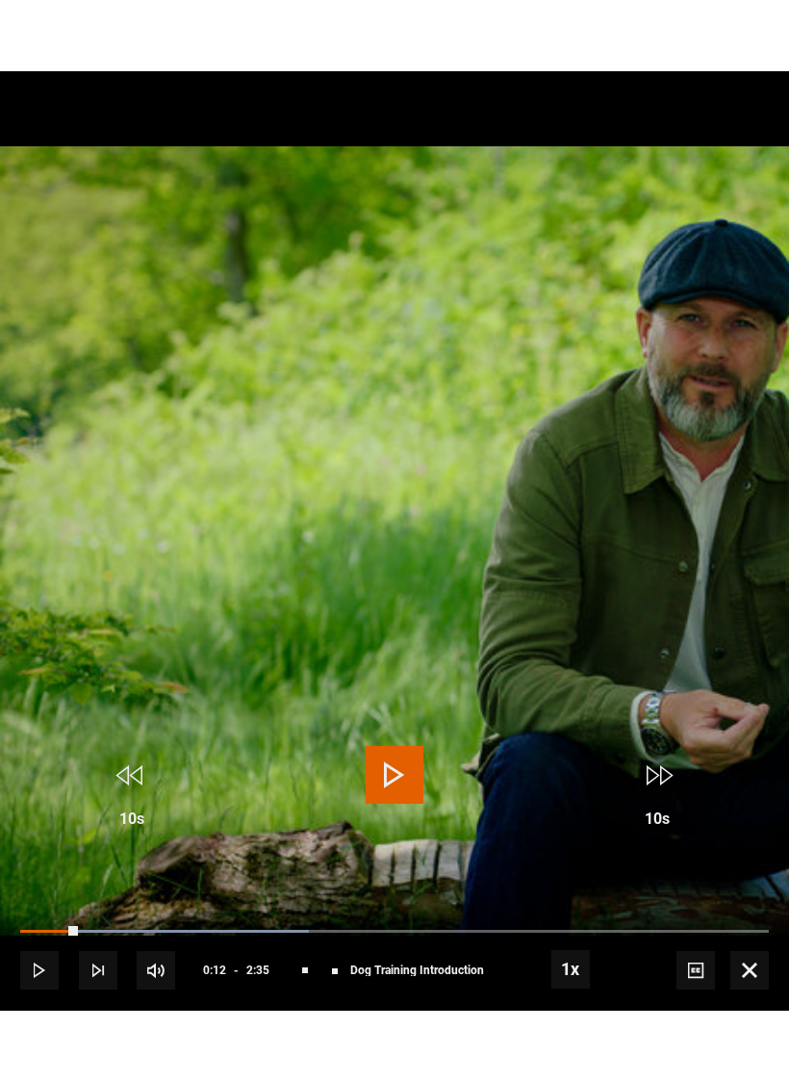
scroll to position [0, 0]
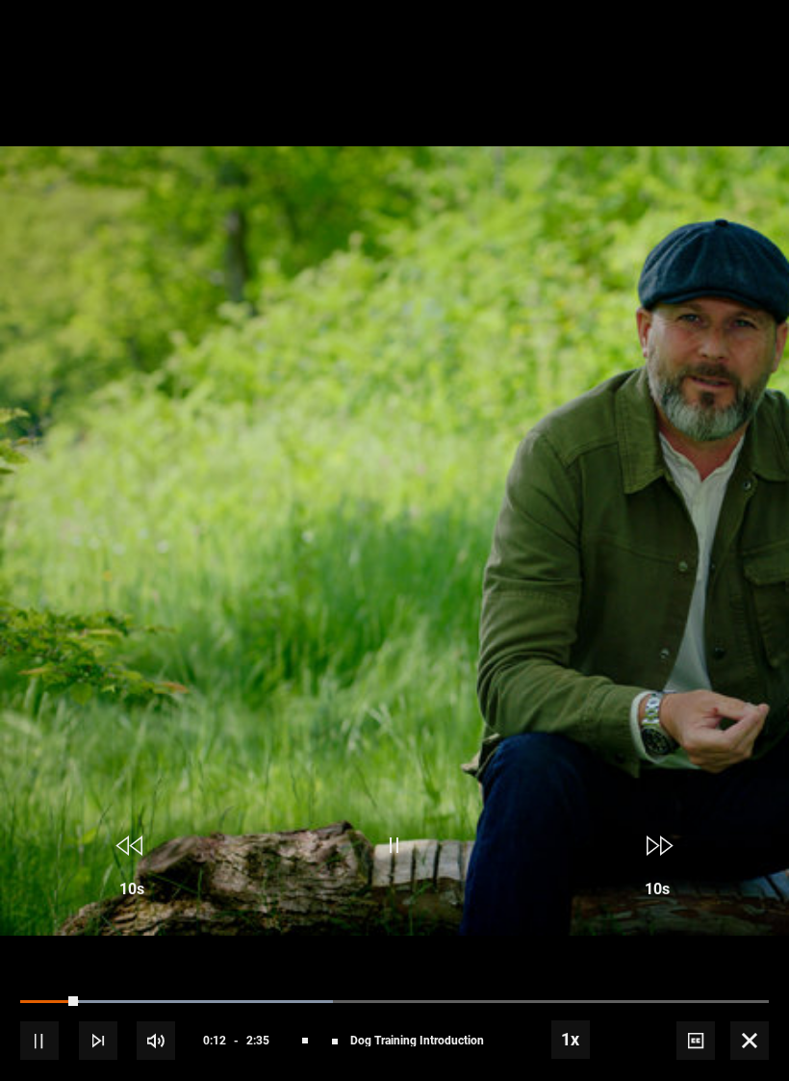
click at [310, 1021] on div "[PERSON_NAME] Lesson 1 Dog Training Introduction" at bounding box center [387, 1041] width 194 height 12
click at [346, 1021] on span "Lesson 1" at bounding box center [336, 1041] width 31 height 12
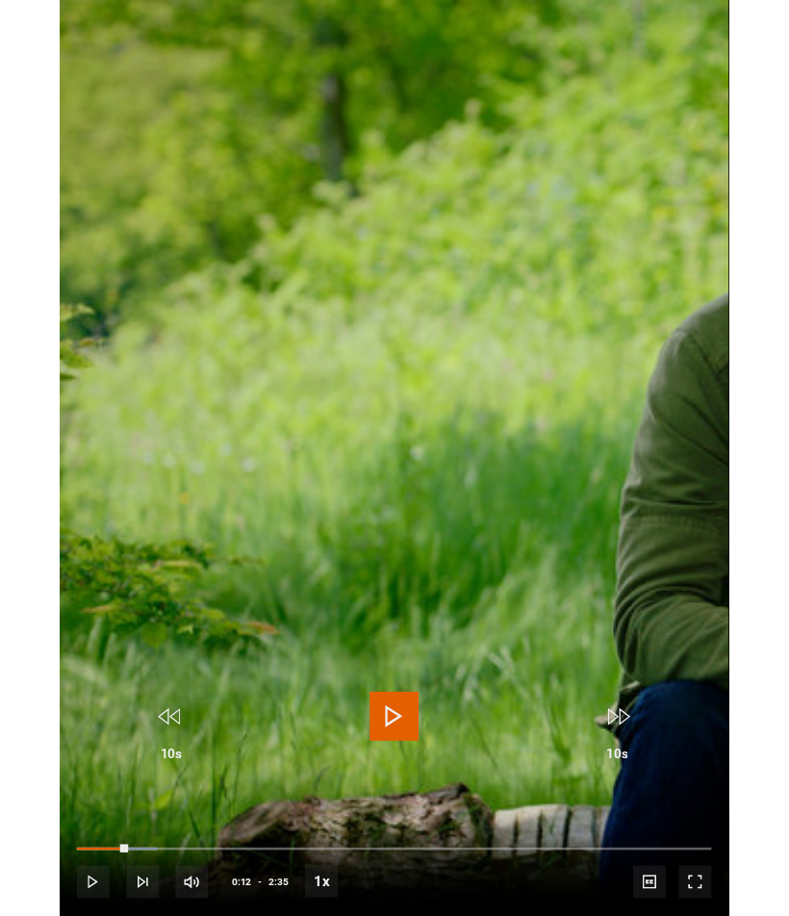
scroll to position [1022, 0]
